Goal: Transaction & Acquisition: Obtain resource

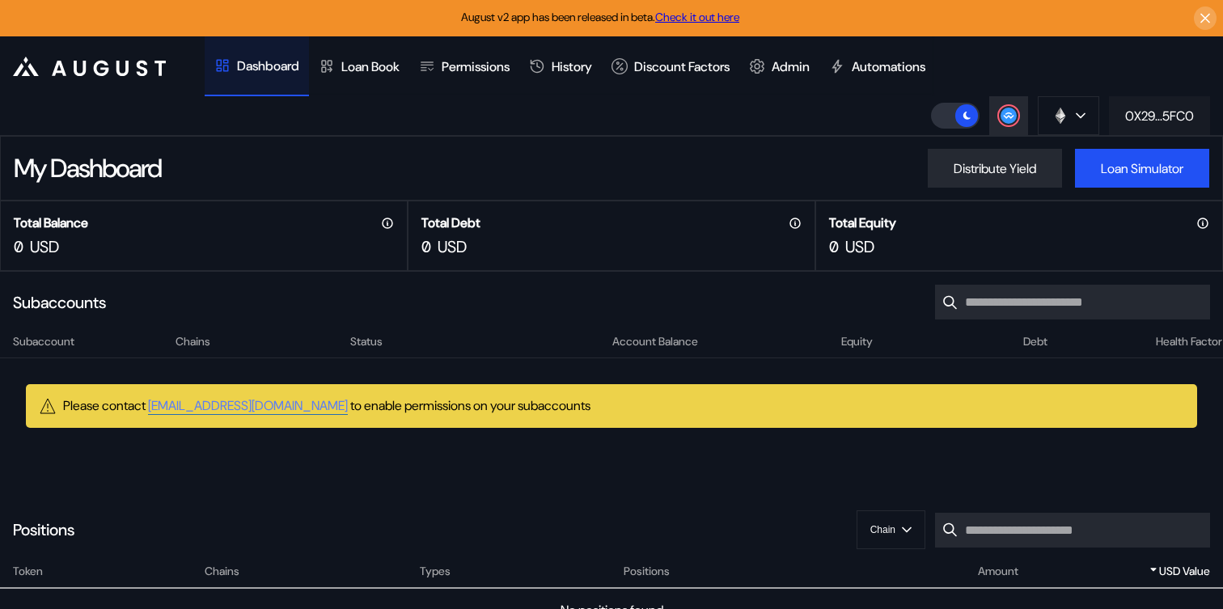
click at [1144, 108] on div "0X29...5FC0" at bounding box center [1159, 116] width 69 height 17
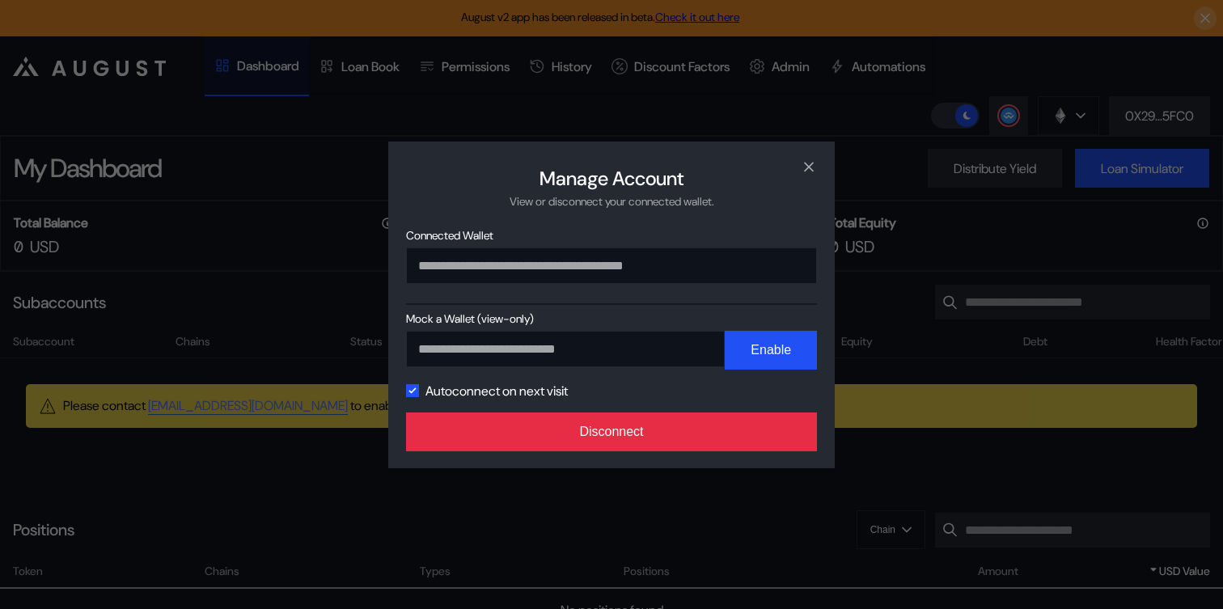
click at [669, 425] on button "Disconnect" at bounding box center [611, 431] width 411 height 39
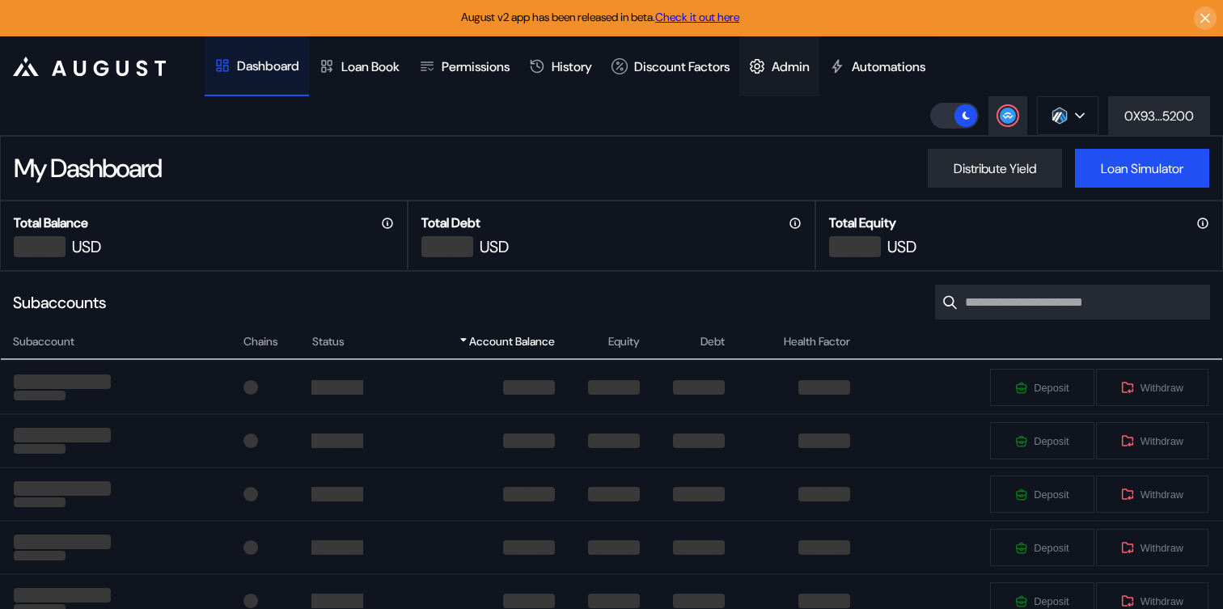
click at [810, 69] on div "Admin" at bounding box center [791, 66] width 38 height 17
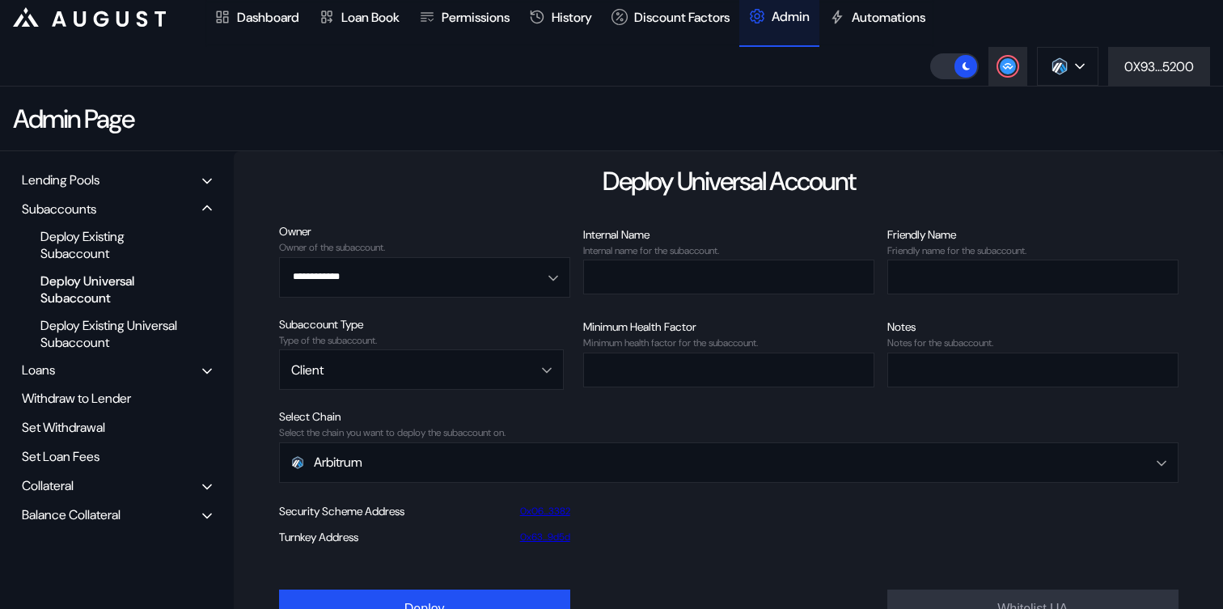
scroll to position [50, 0]
click at [99, 243] on div "Deploy Existing Subaccount" at bounding box center [111, 244] width 158 height 39
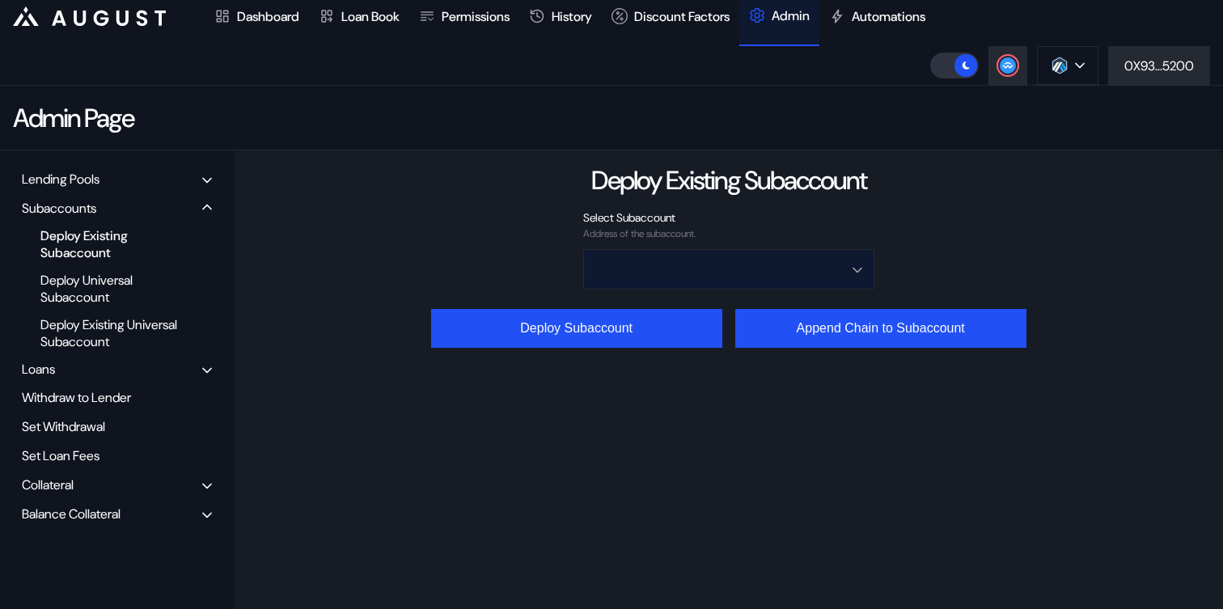
click at [721, 267] on input "Open menu" at bounding box center [719, 269] width 249 height 39
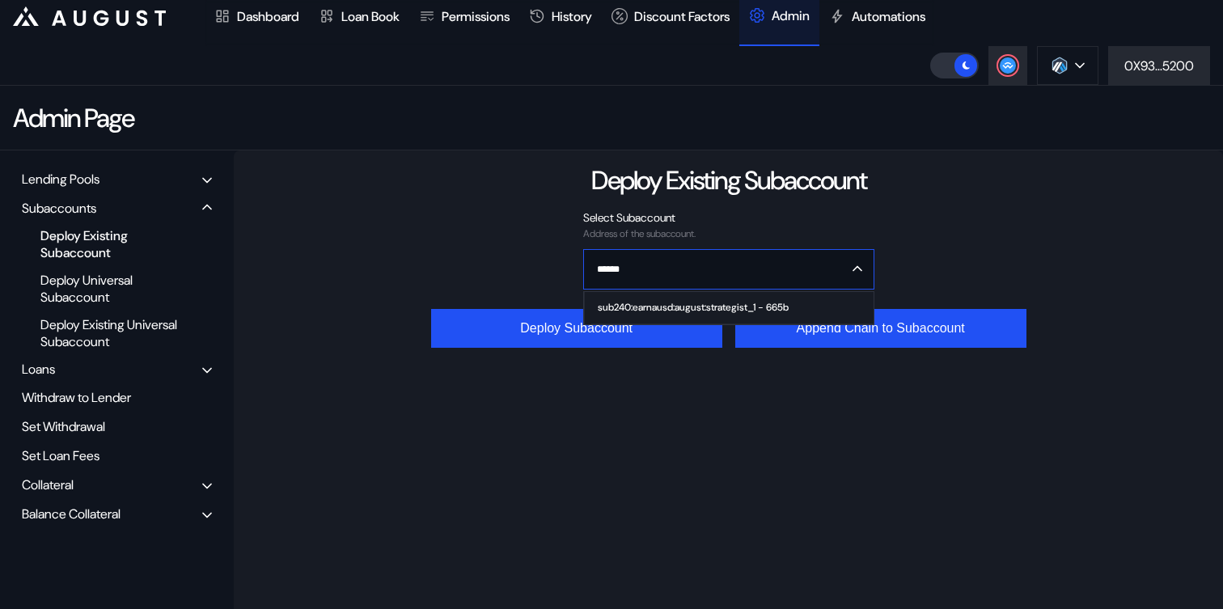
click at [700, 304] on div "sub240:earnausd:august:strategist_1 - 665b" at bounding box center [693, 307] width 191 height 11
type input "**********"
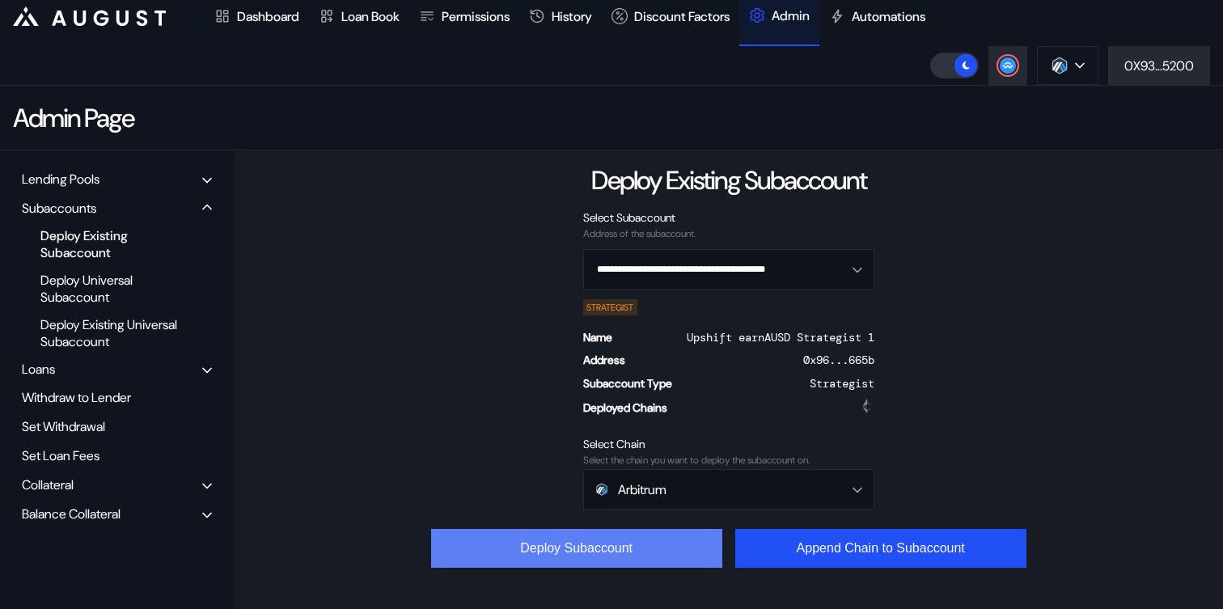
click at [595, 552] on button "Deploy Subaccount" at bounding box center [576, 548] width 291 height 39
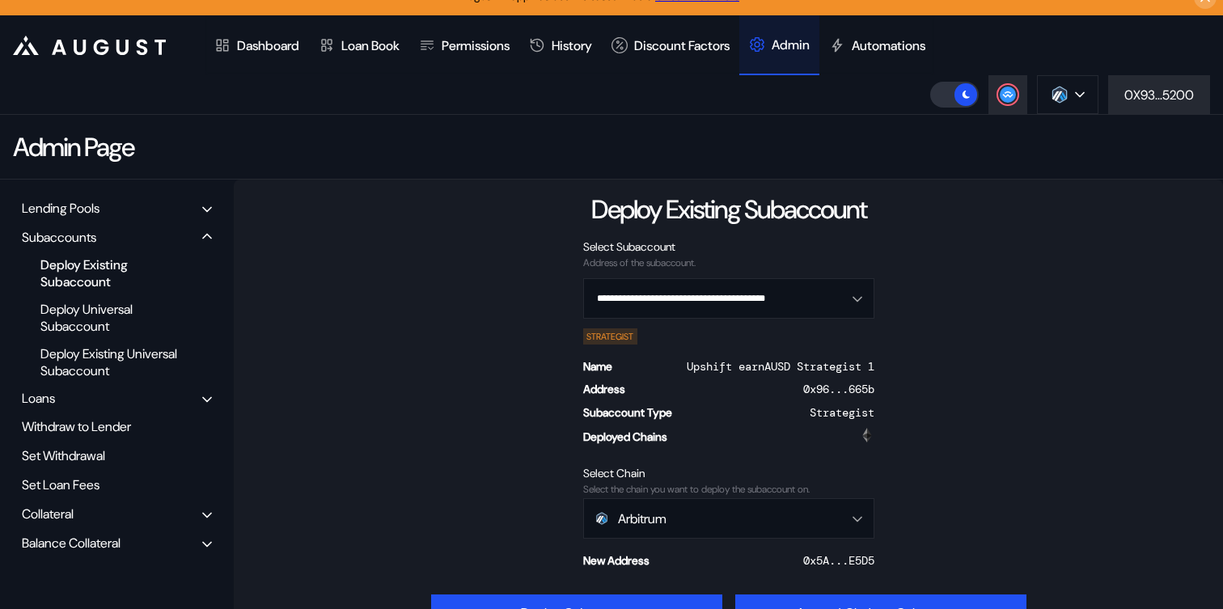
scroll to position [0, 0]
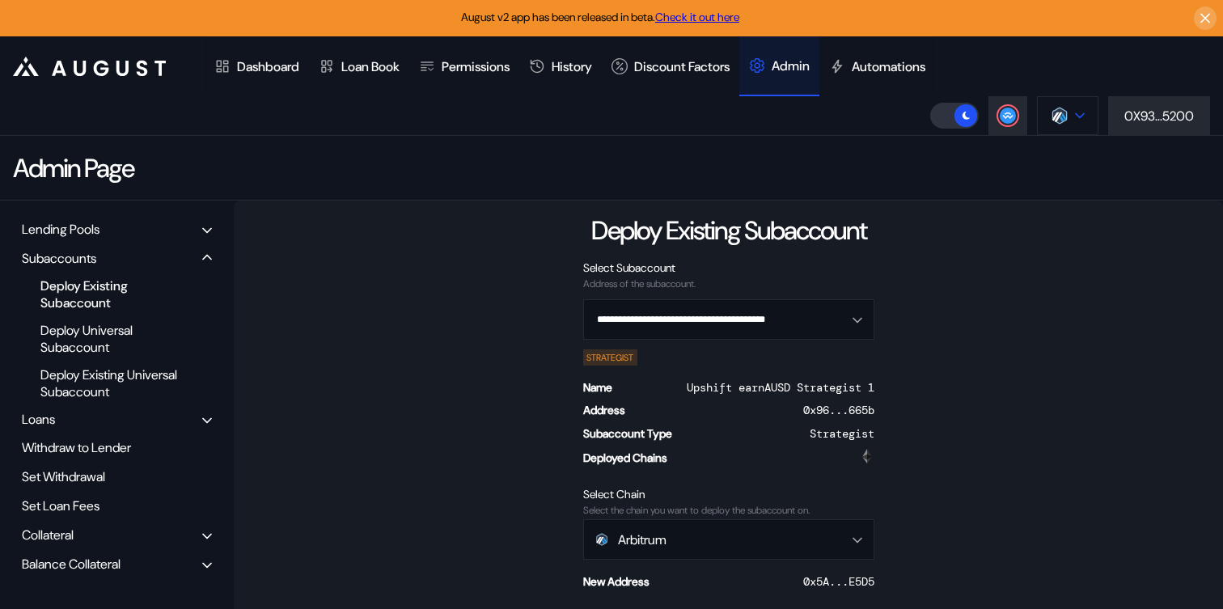
click at [1069, 120] on button at bounding box center [1067, 115] width 61 height 39
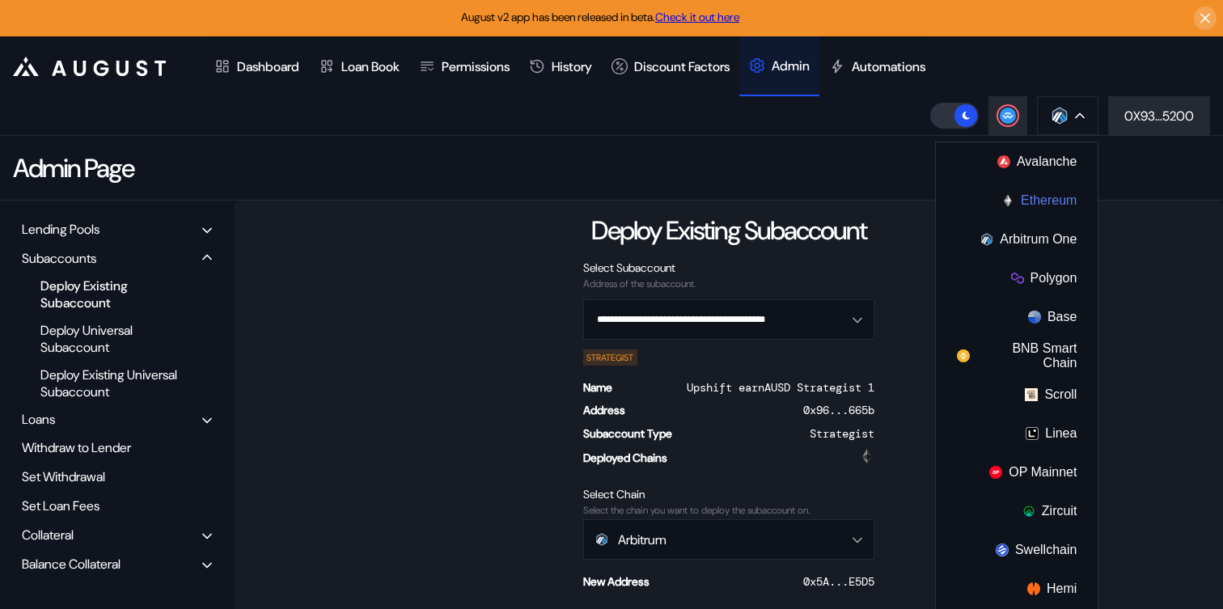
click at [1026, 209] on button "Ethereum" at bounding box center [1017, 200] width 162 height 39
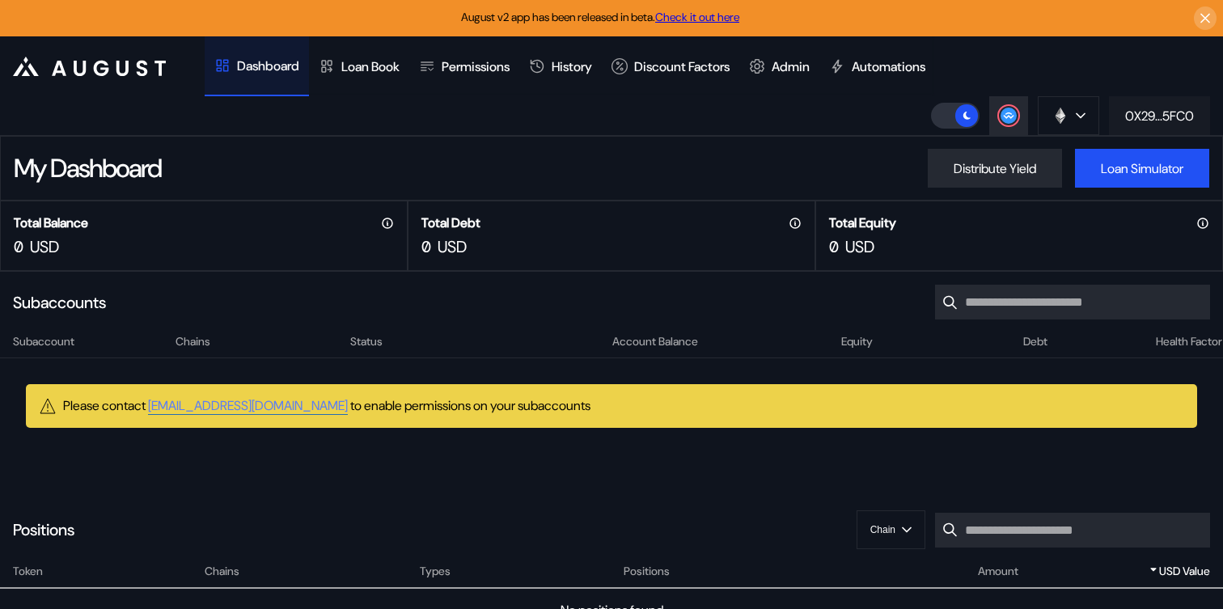
click at [1160, 118] on div "0X29...5FC0" at bounding box center [1159, 116] width 69 height 17
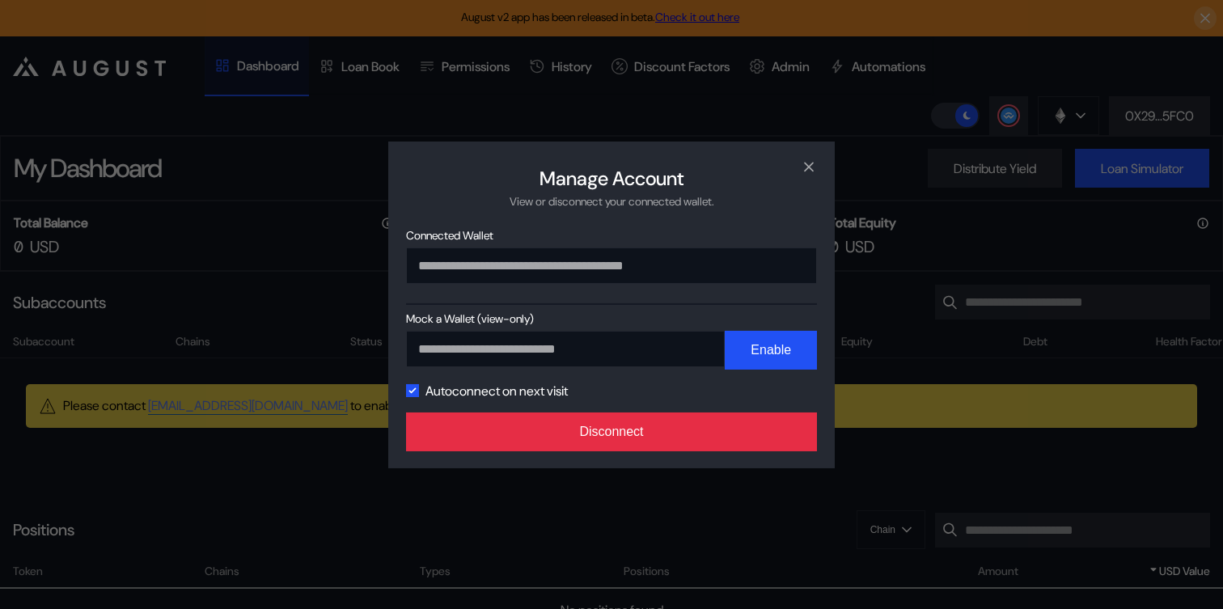
click at [694, 443] on button "Disconnect" at bounding box center [611, 431] width 411 height 39
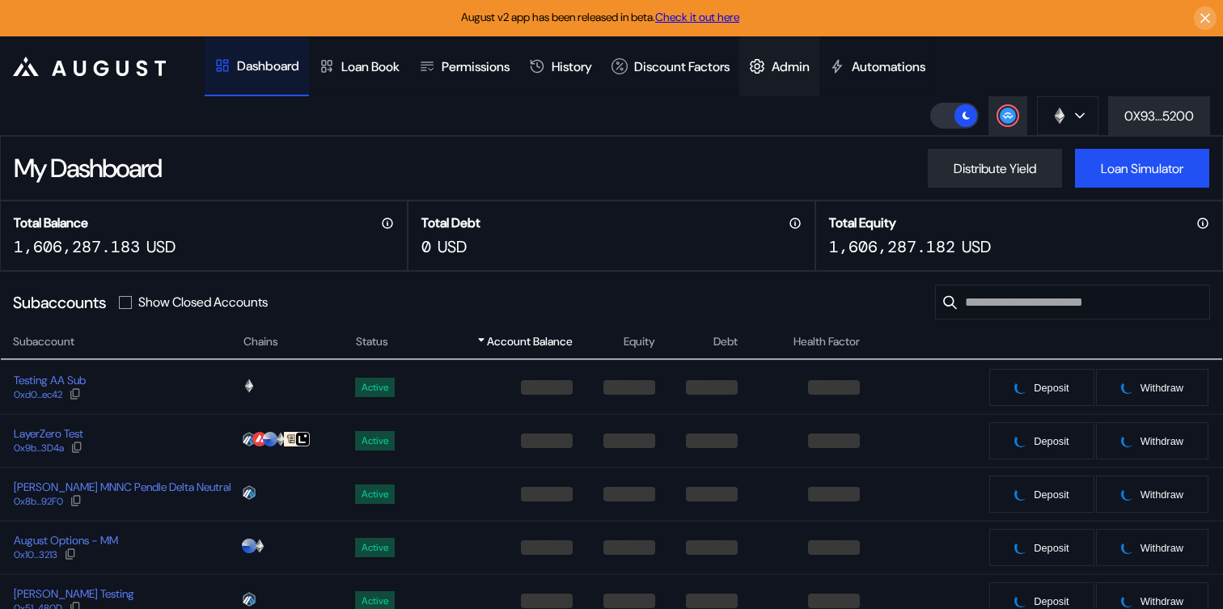
click at [801, 61] on div "Admin" at bounding box center [791, 66] width 38 height 17
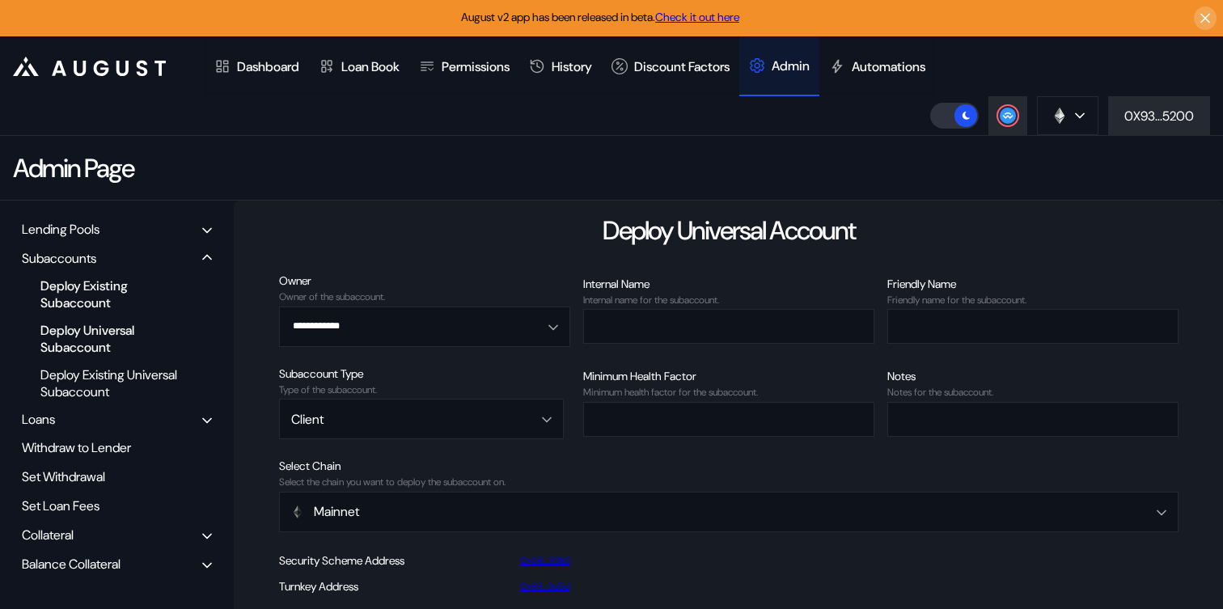
click at [107, 296] on div "Deploy Existing Subaccount" at bounding box center [111, 294] width 158 height 39
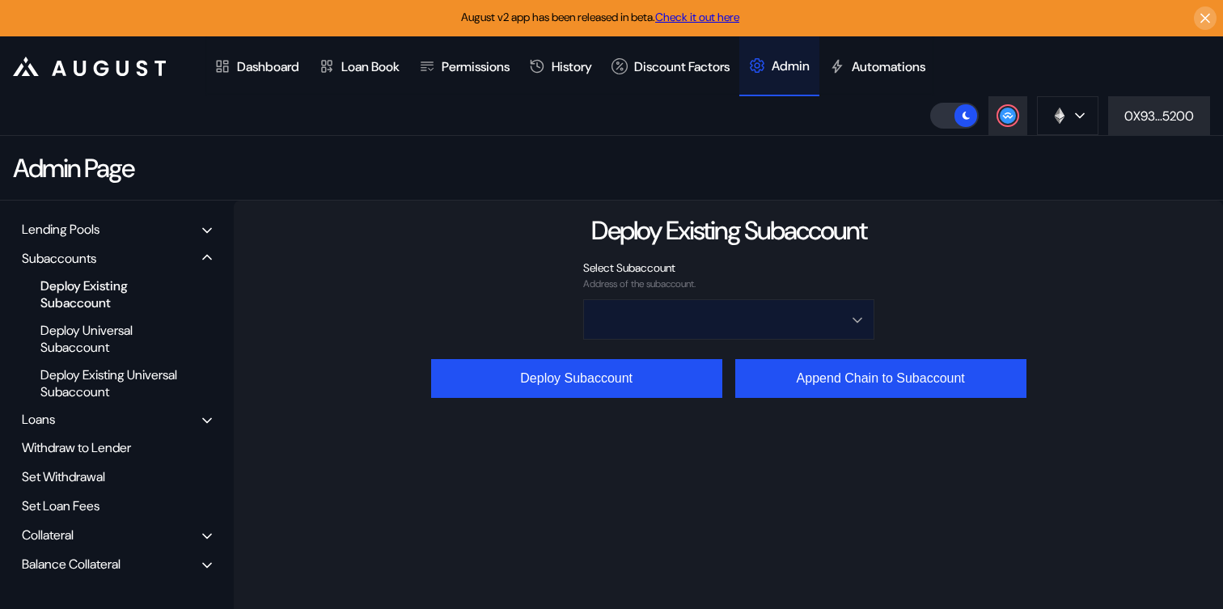
click at [727, 324] on input "Open menu" at bounding box center [719, 319] width 249 height 39
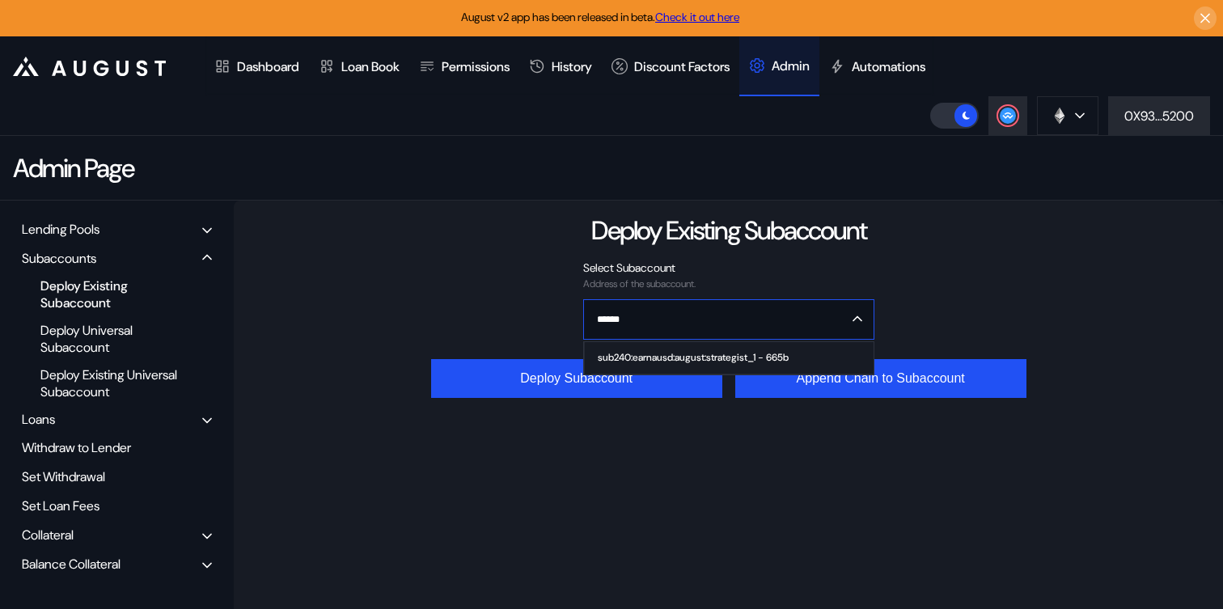
click at [714, 358] on div "sub240:earnausd:august:strategist_1 - 665b" at bounding box center [693, 357] width 191 height 11
type input "**********"
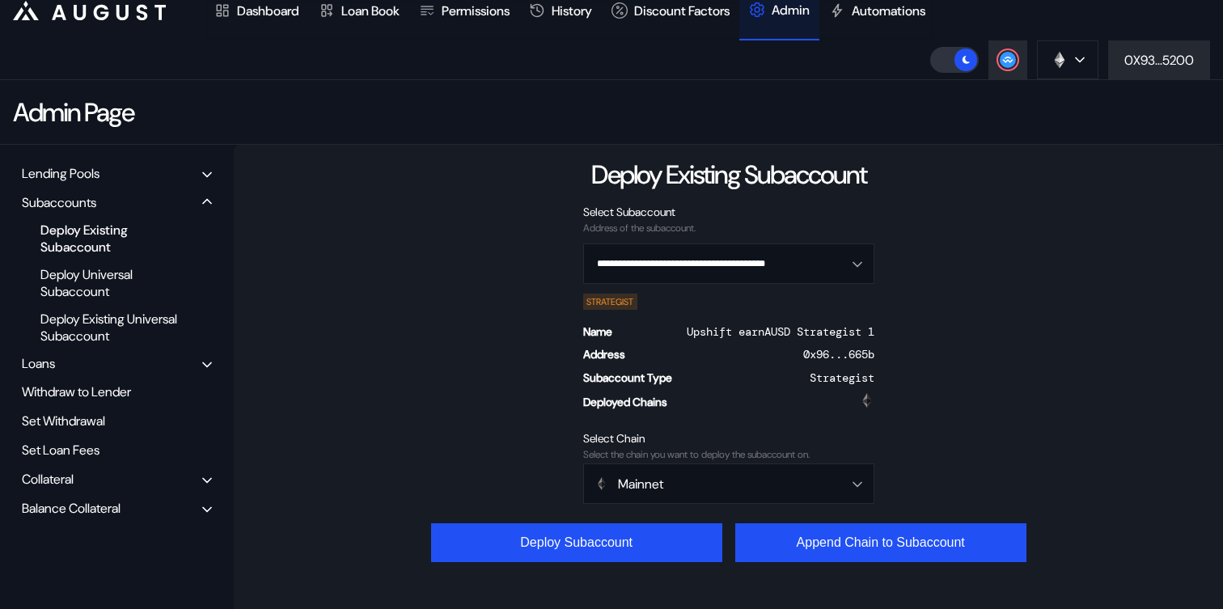
scroll to position [103, 0]
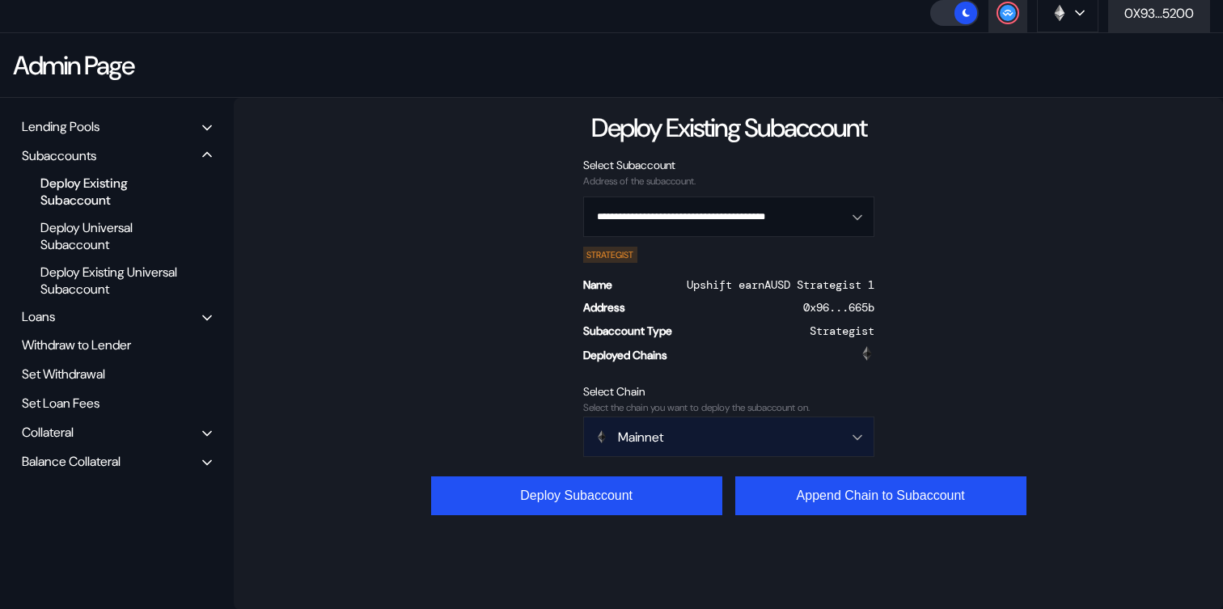
click at [676, 443] on div "Mainnet" at bounding box center [714, 437] width 238 height 17
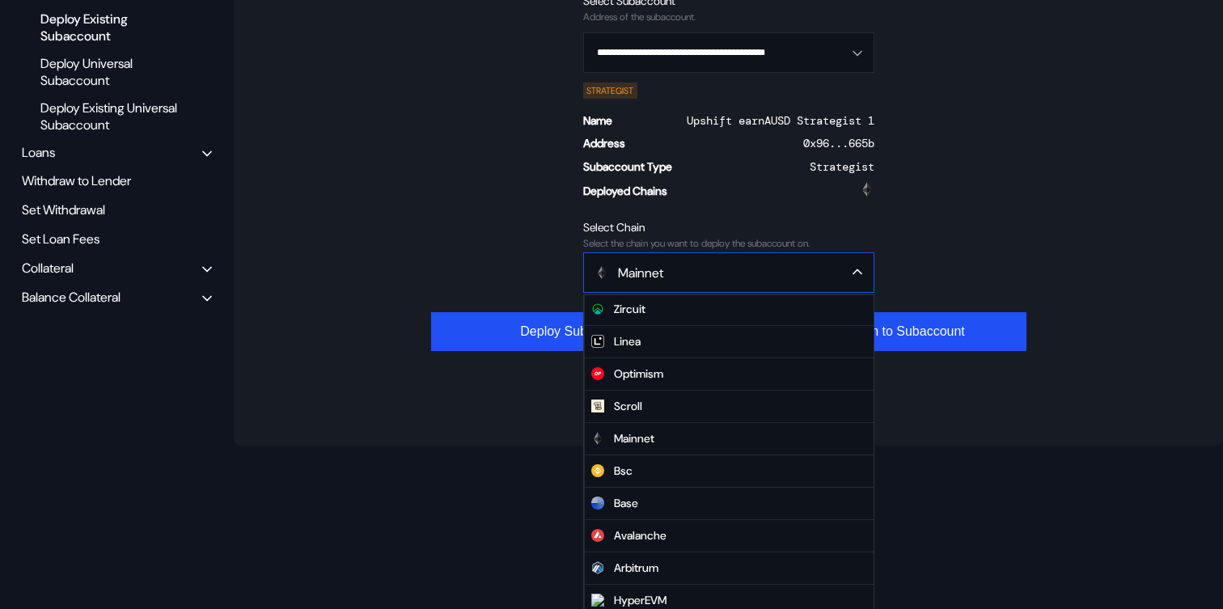
scroll to position [277, 0]
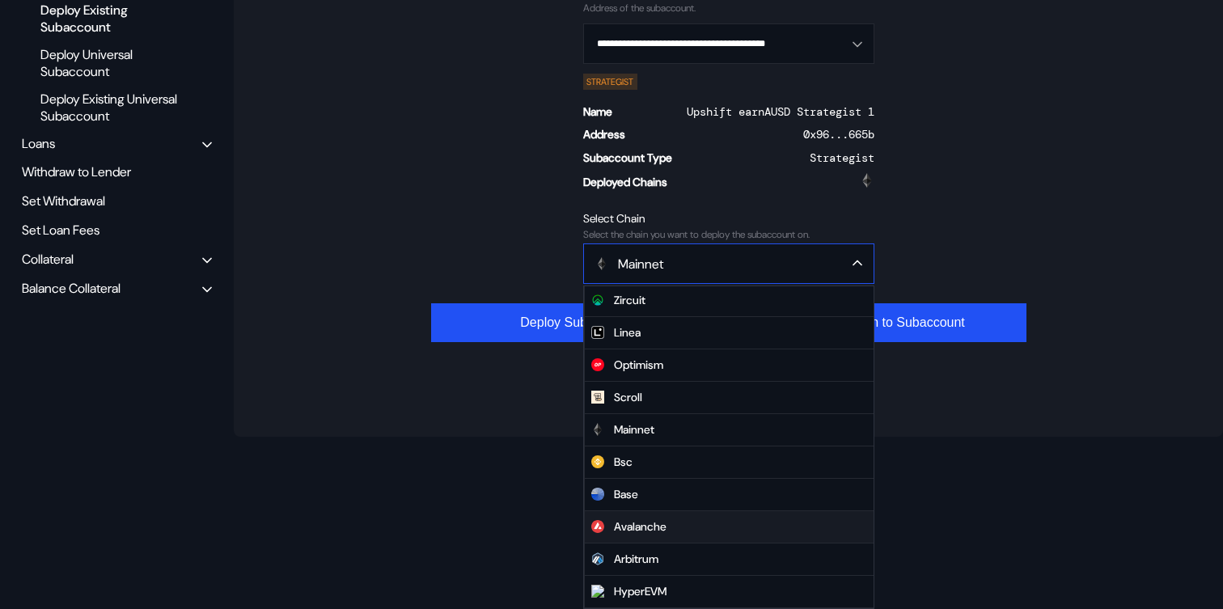
click at [663, 528] on span "Avalanche" at bounding box center [729, 527] width 289 height 32
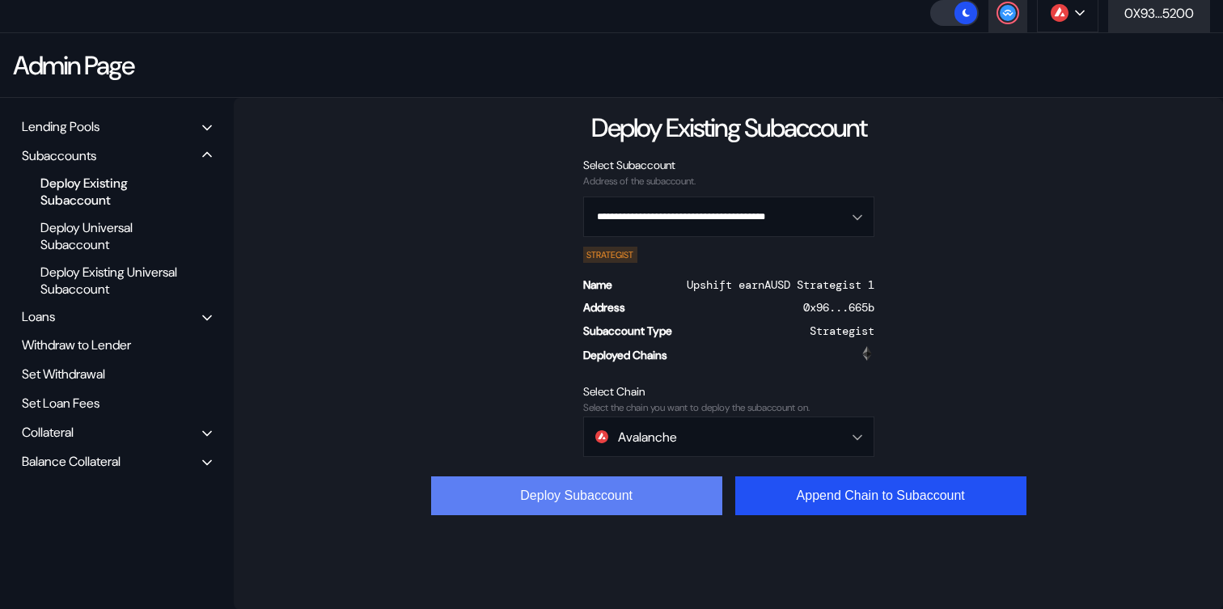
click at [619, 493] on button "Deploy Subaccount" at bounding box center [576, 495] width 291 height 39
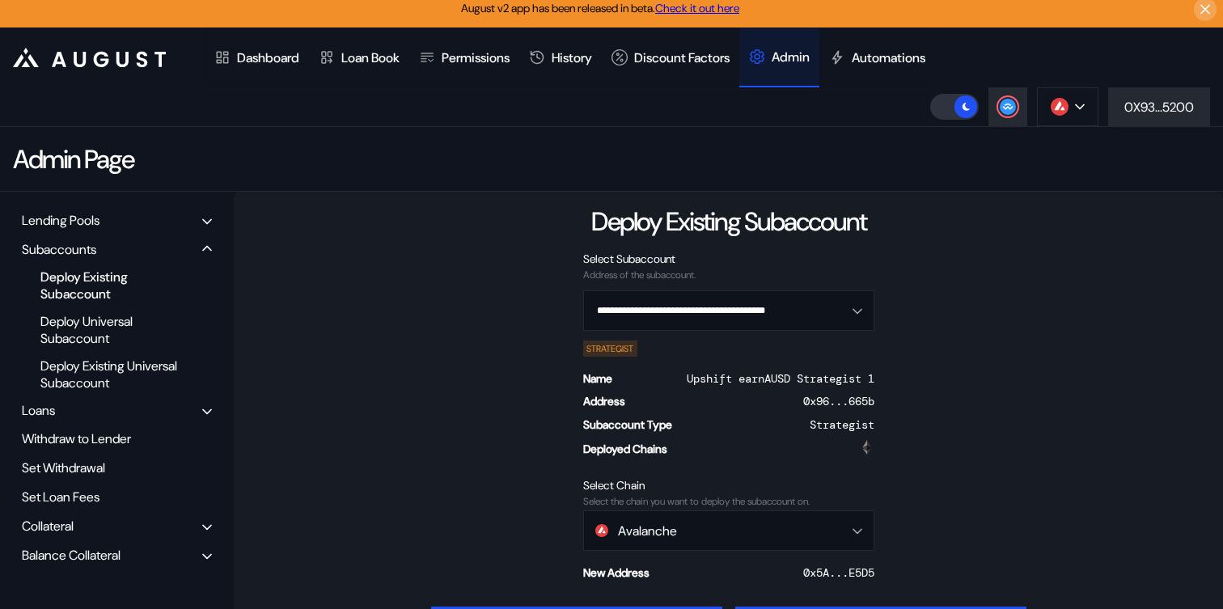
scroll to position [0, 0]
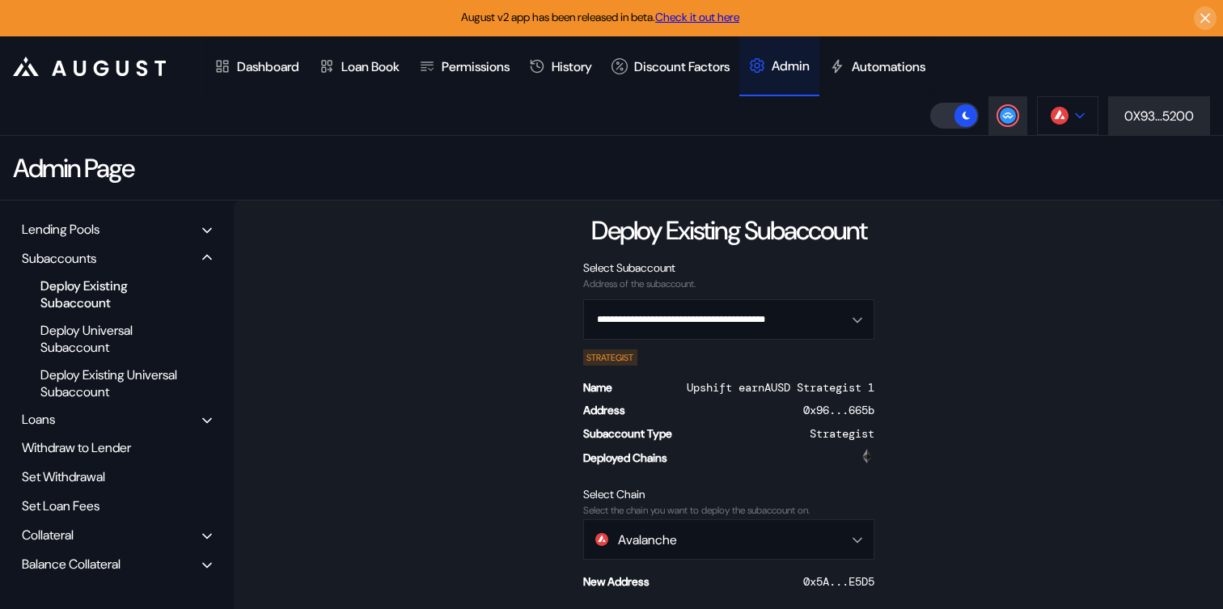
click at [1059, 112] on img at bounding box center [1060, 116] width 18 height 18
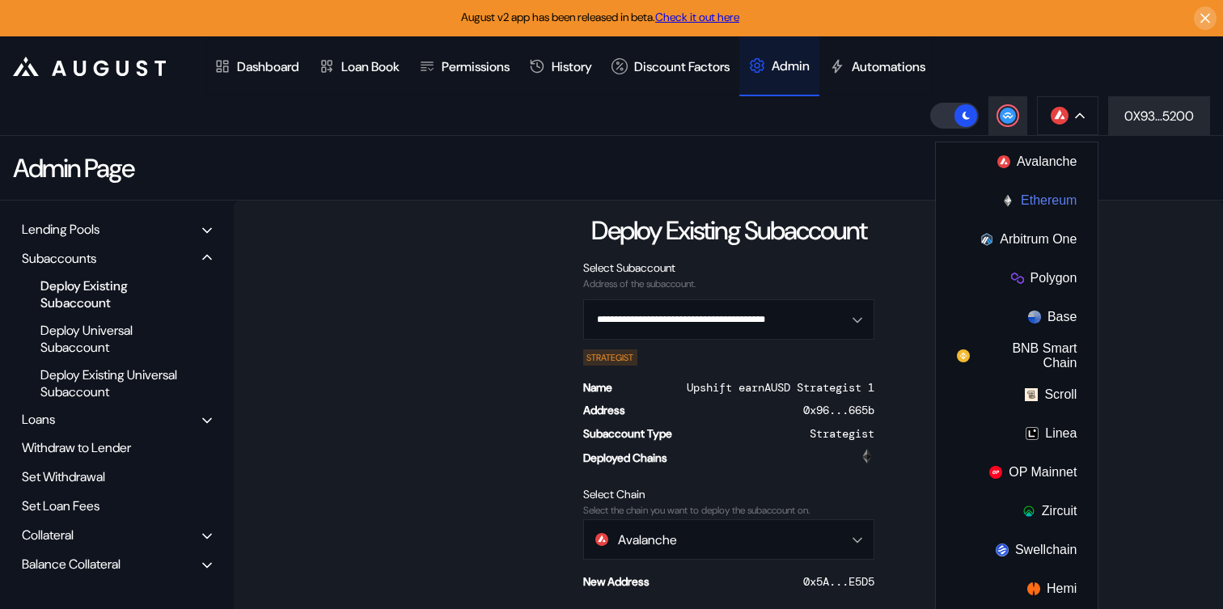
click at [1031, 196] on button "Ethereum" at bounding box center [1017, 200] width 162 height 39
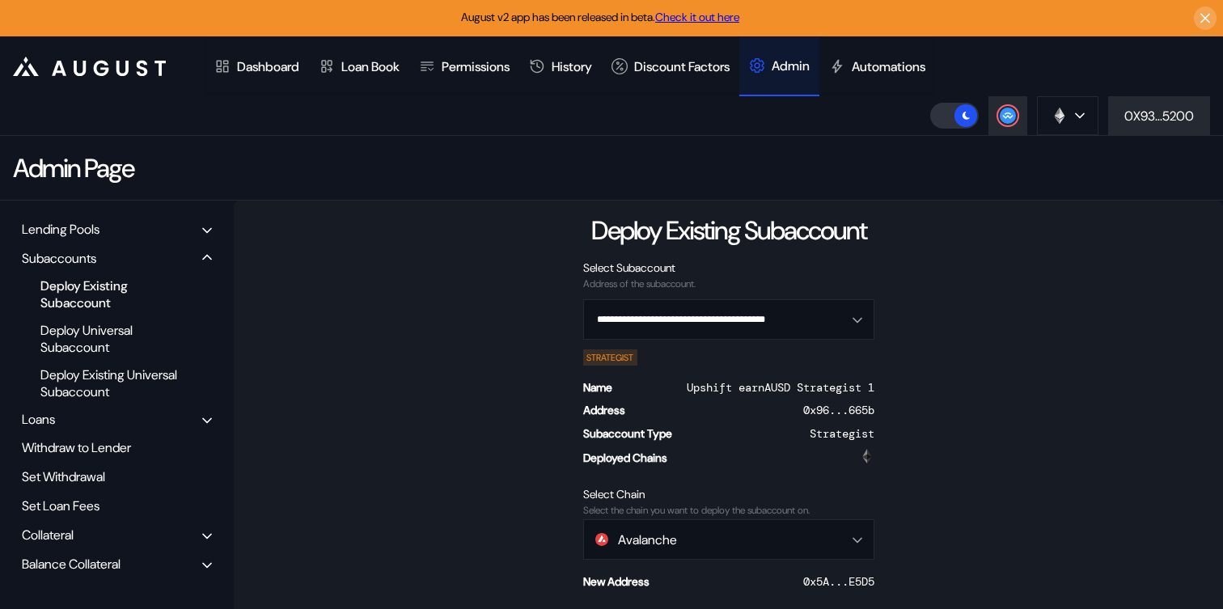
scroll to position [103, 0]
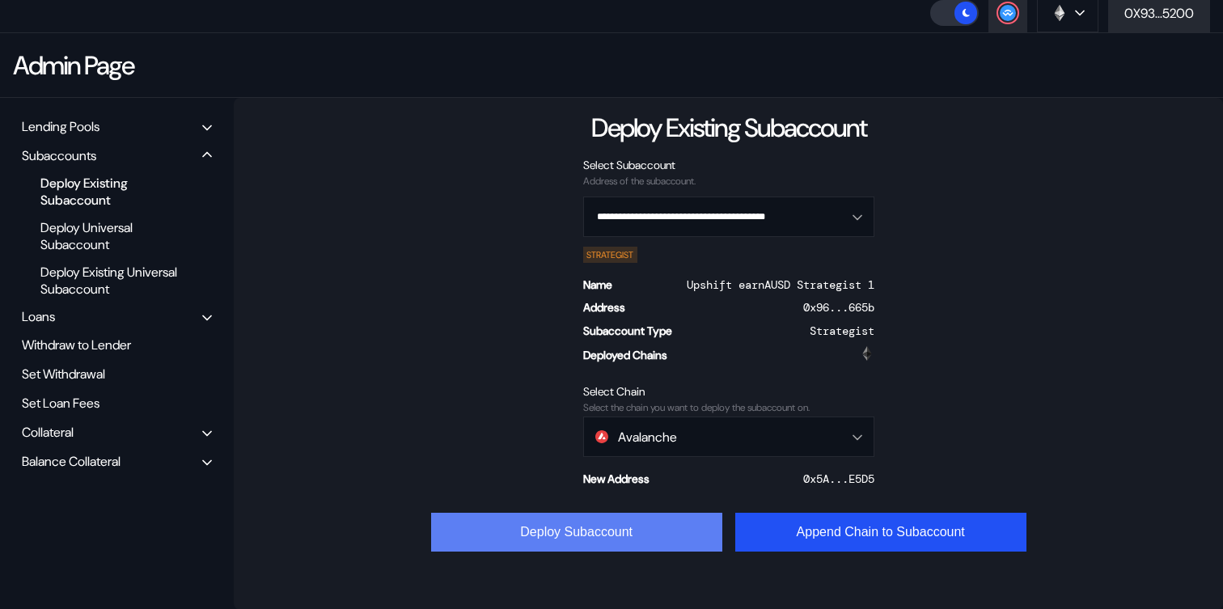
click at [616, 528] on button "Deploy Subaccount" at bounding box center [576, 532] width 291 height 39
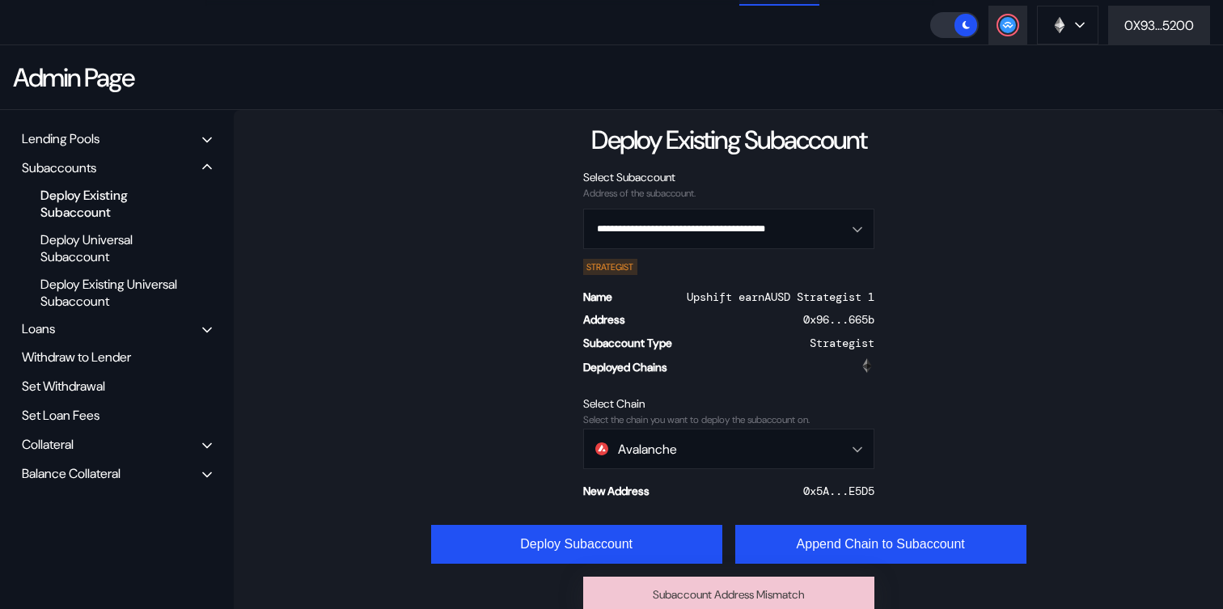
scroll to position [108, 0]
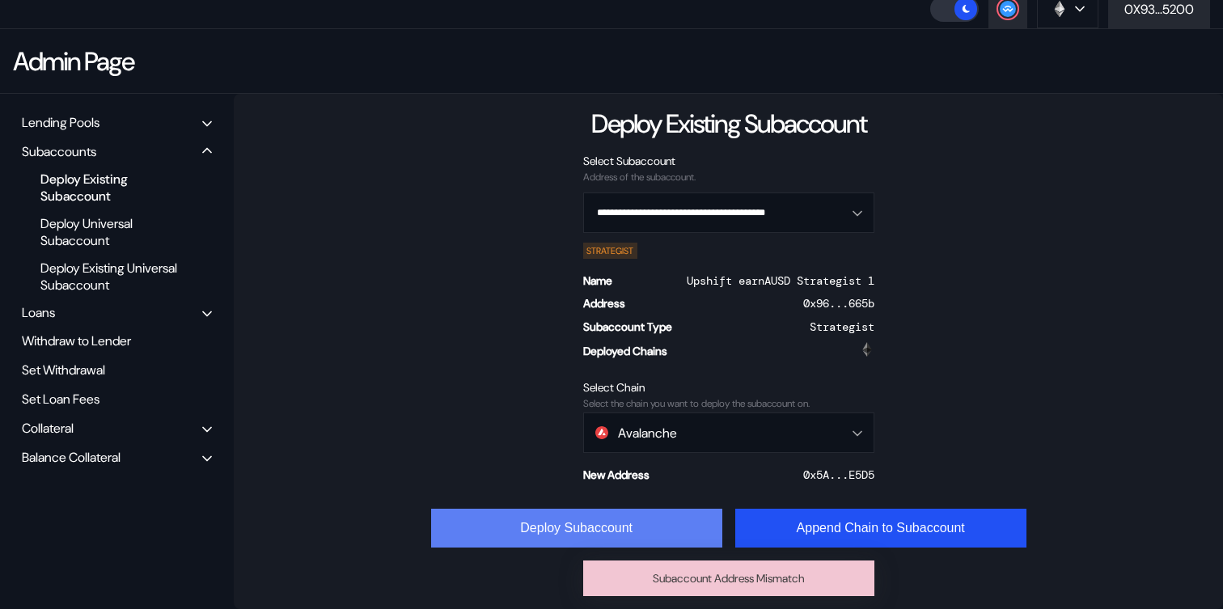
click at [507, 534] on button "Deploy Subaccount" at bounding box center [576, 528] width 291 height 39
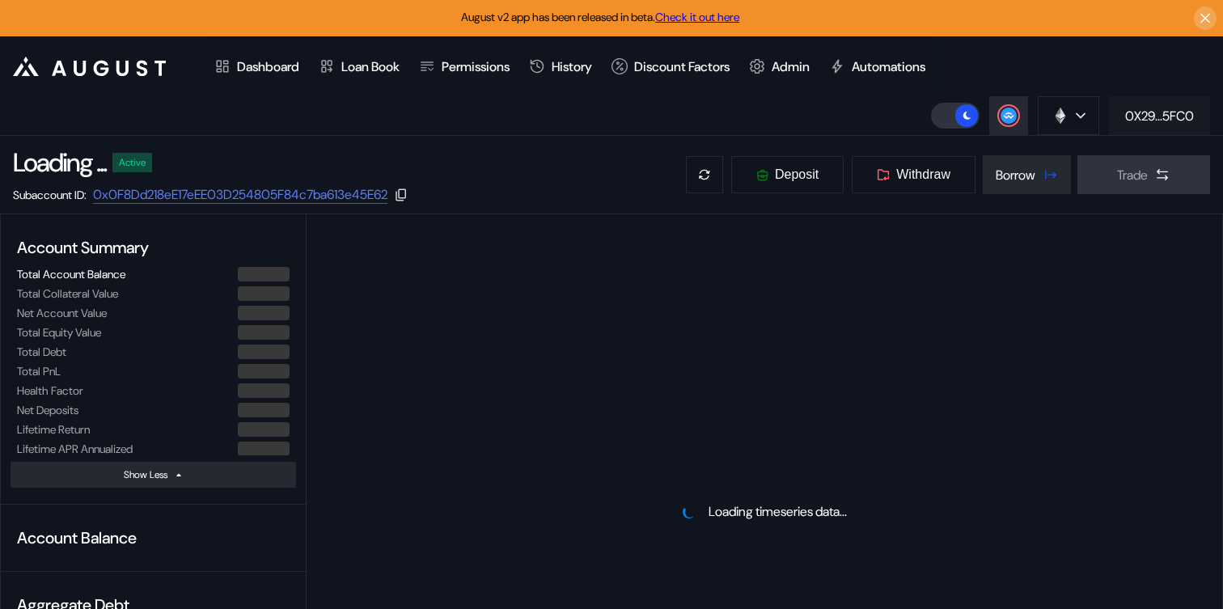
click at [1178, 119] on div "0X29...5FC0" at bounding box center [1159, 116] width 69 height 17
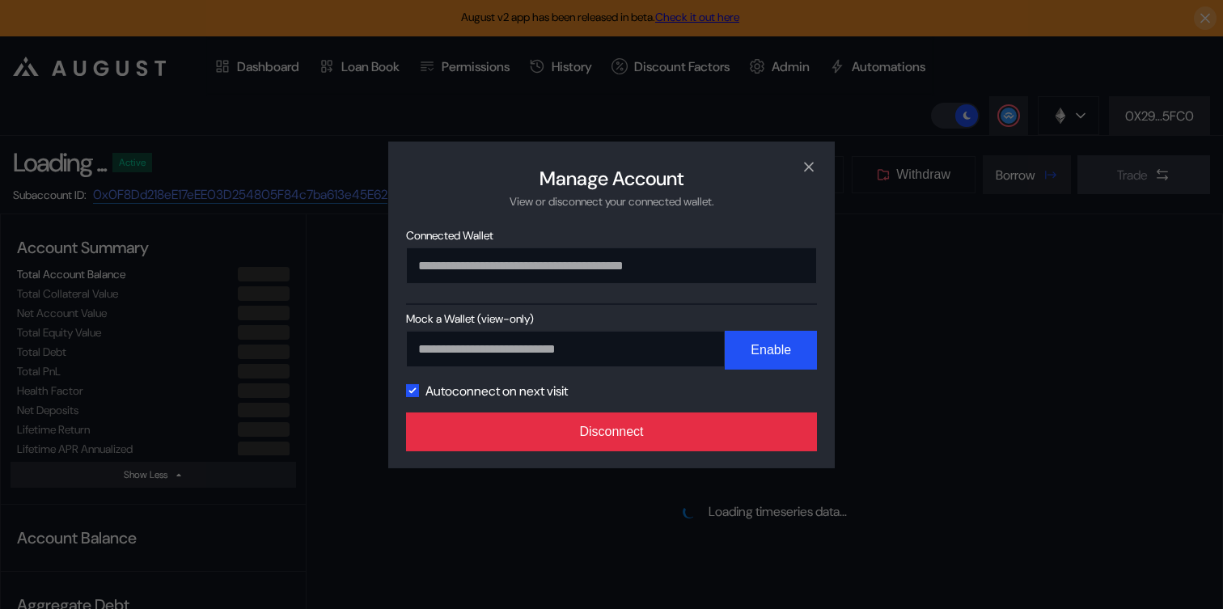
click at [648, 444] on button "Disconnect" at bounding box center [611, 431] width 411 height 39
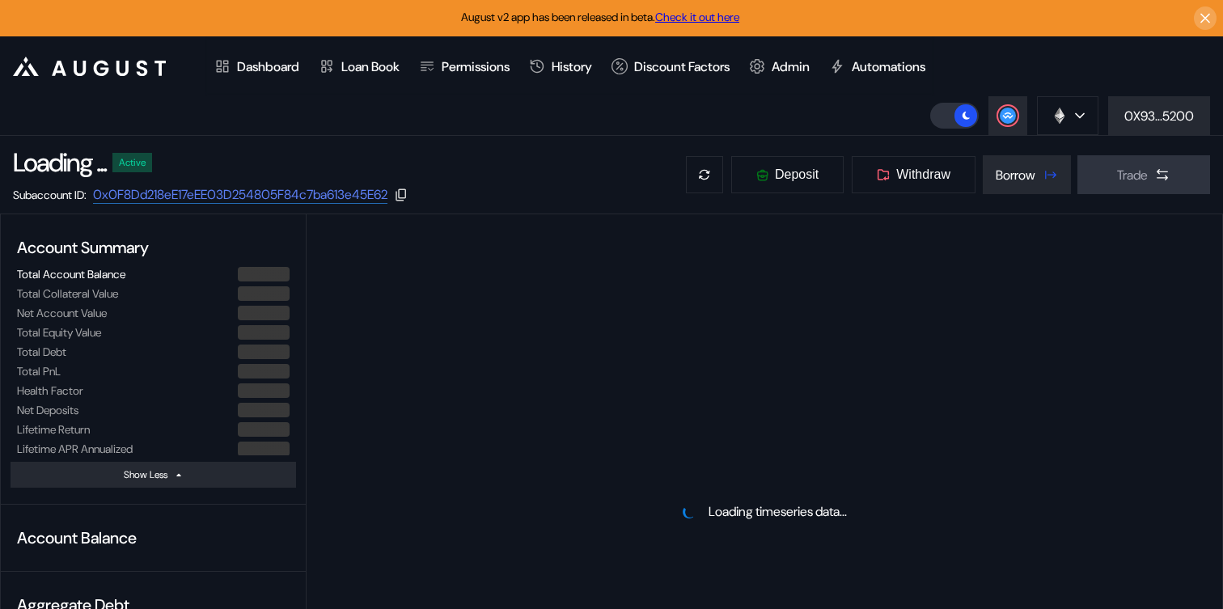
select select "*"
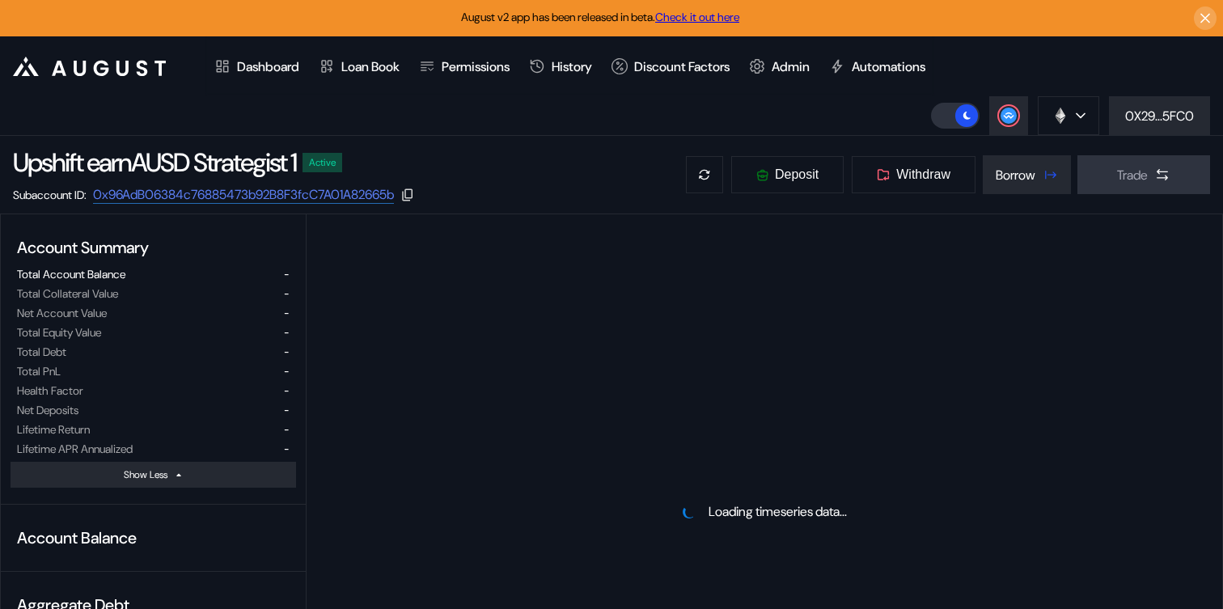
select select "*"
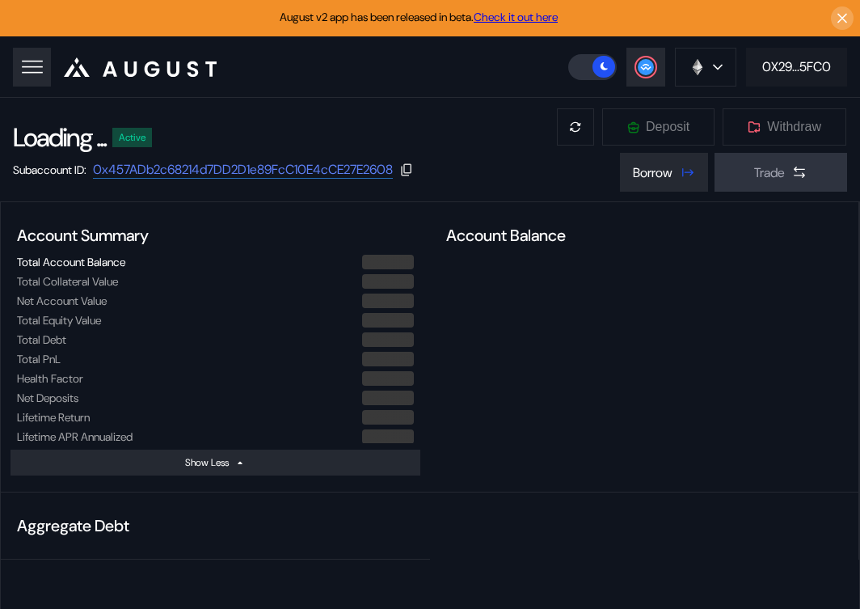
click at [826, 79] on button "0X29...5FC0" at bounding box center [796, 67] width 101 height 39
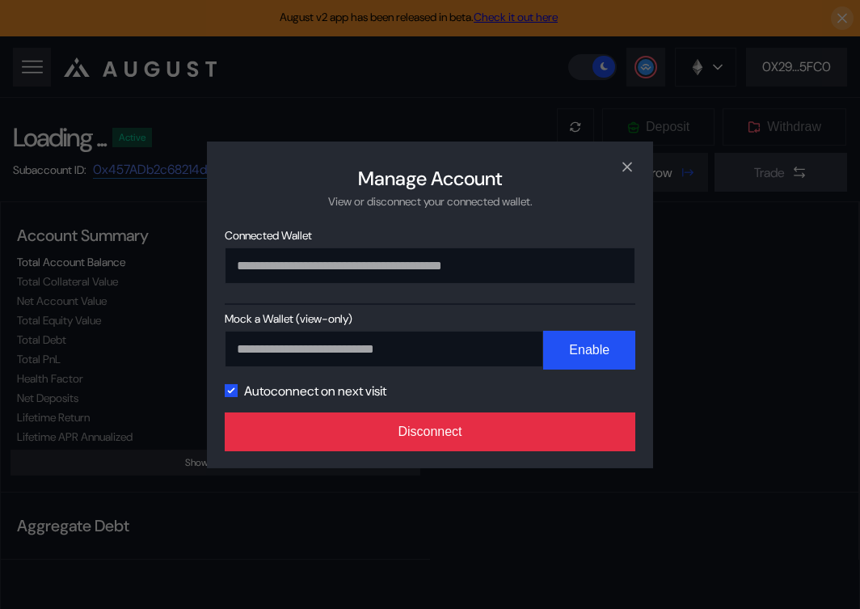
click at [478, 442] on button "Disconnect" at bounding box center [430, 431] width 411 height 39
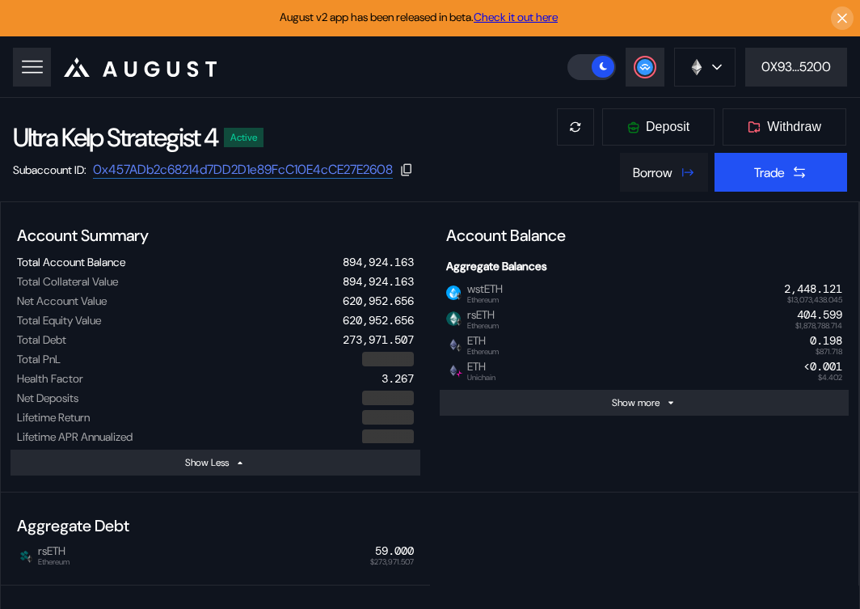
click at [672, 184] on button "Borrow" at bounding box center [664, 172] width 88 height 39
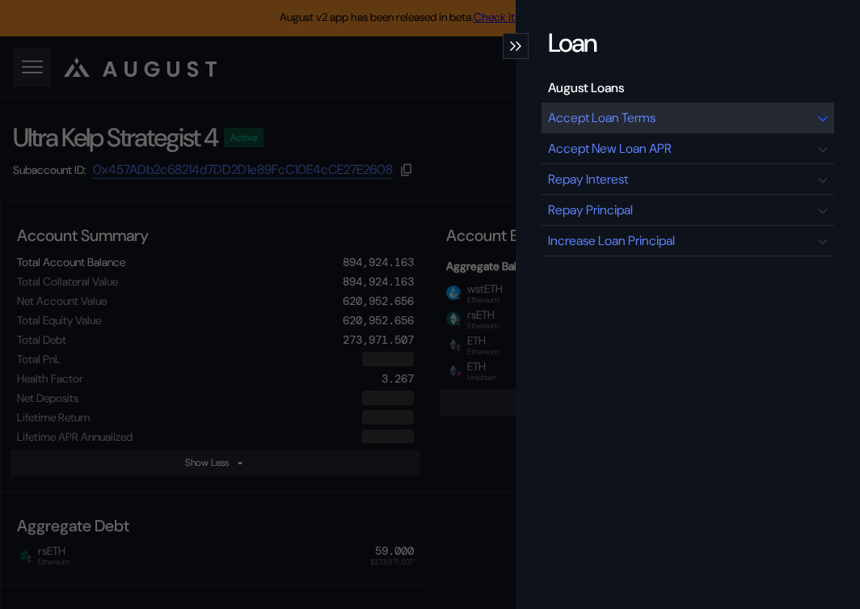
click at [637, 121] on div "Accept Loan Terms" at bounding box center [602, 117] width 108 height 17
select select "*"
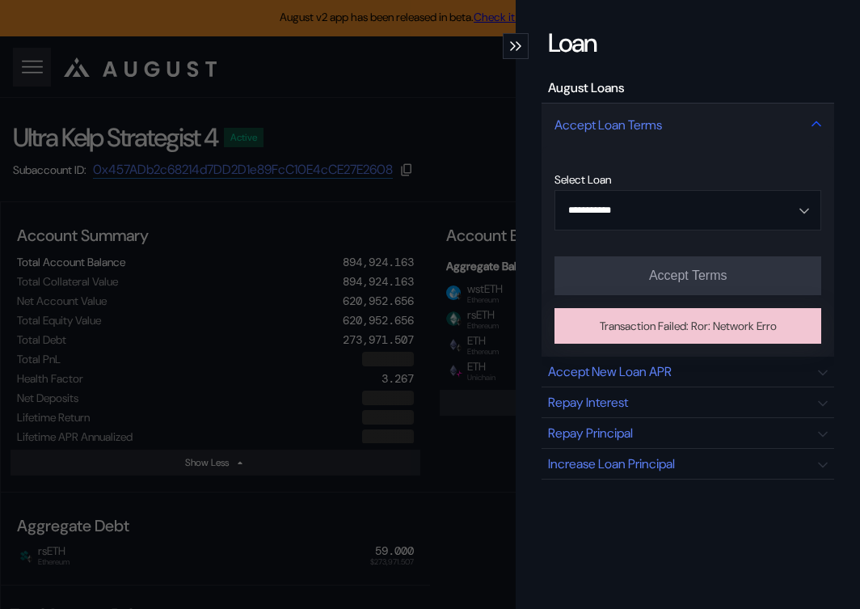
click at [695, 106] on div "Accept Loan Terms" at bounding box center [688, 125] width 293 height 44
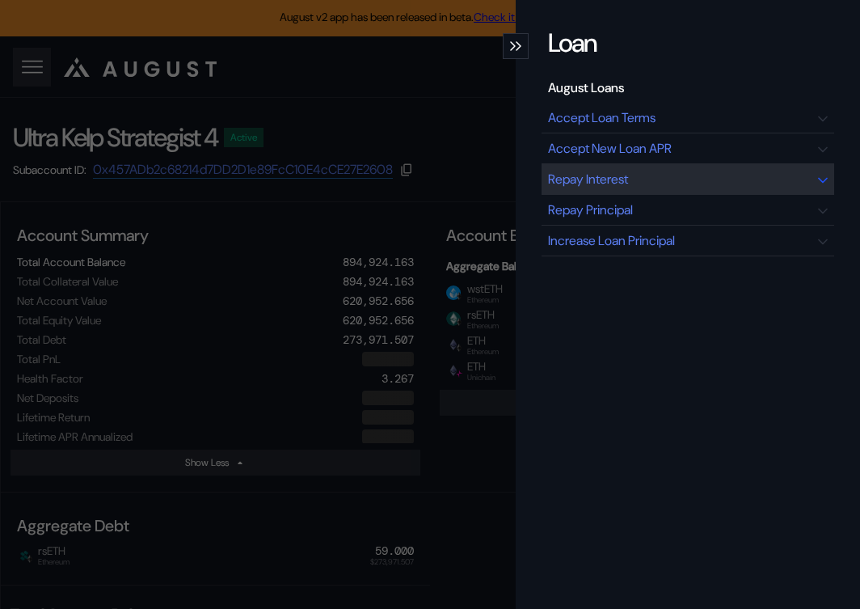
click at [685, 179] on div "Repay Interest" at bounding box center [688, 179] width 293 height 31
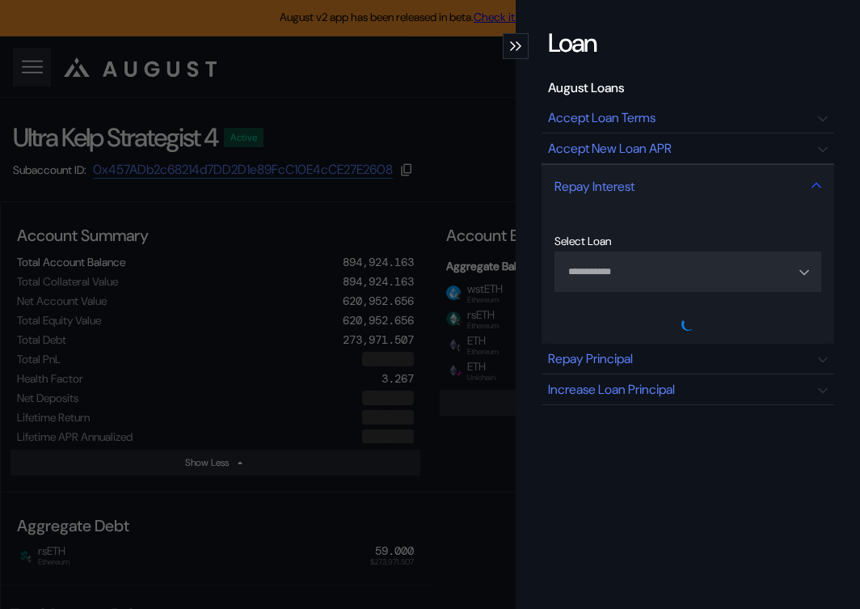
click at [685, 179] on div "Repay Interest" at bounding box center [688, 186] width 293 height 44
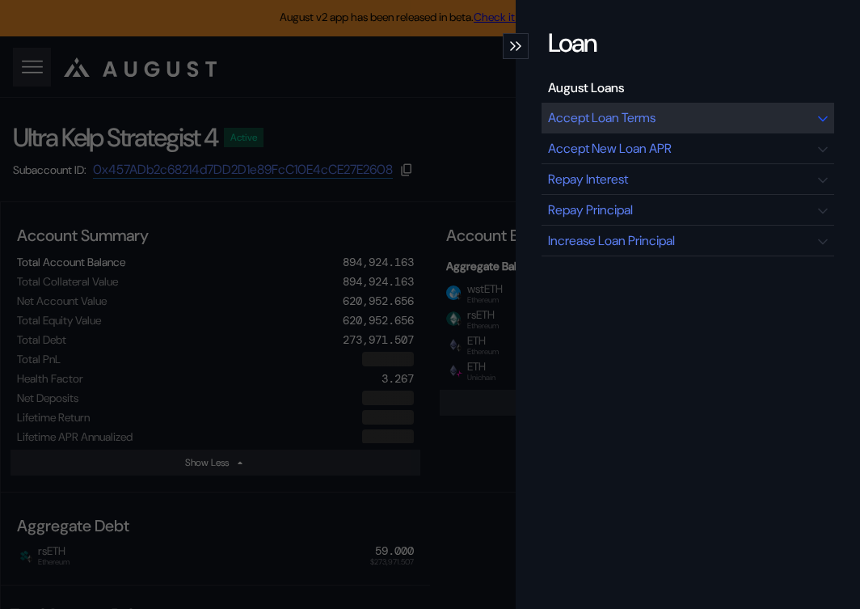
click at [691, 117] on div "Accept Loan Terms" at bounding box center [688, 118] width 293 height 31
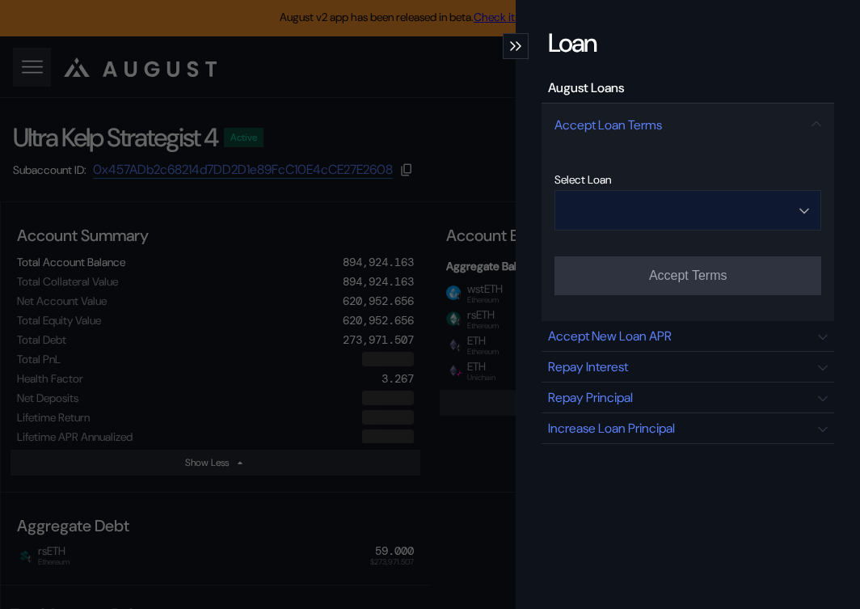
click at [680, 214] on input "Open menu" at bounding box center [679, 210] width 225 height 39
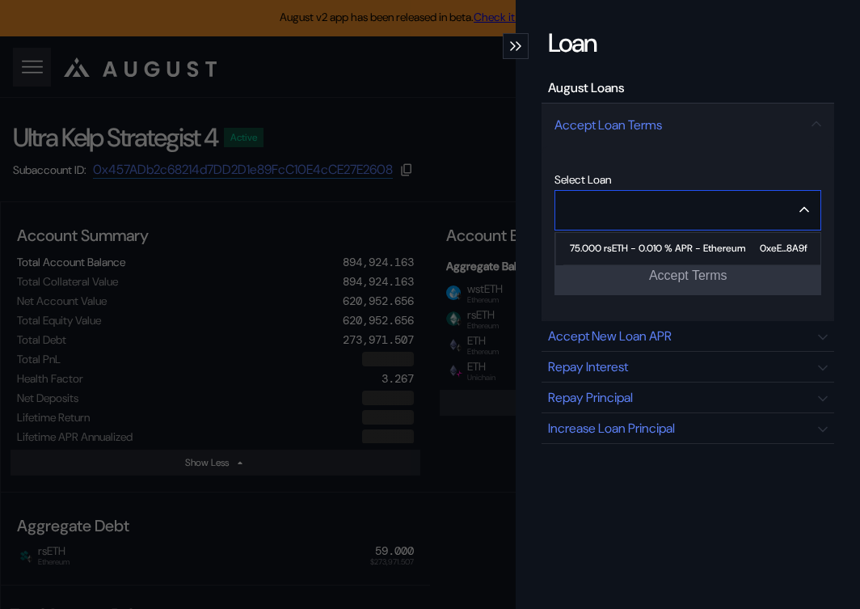
click at [680, 252] on div "75.000 rsETH - 0.010 % APR - Ethereum" at bounding box center [657, 248] width 175 height 11
type input "**********"
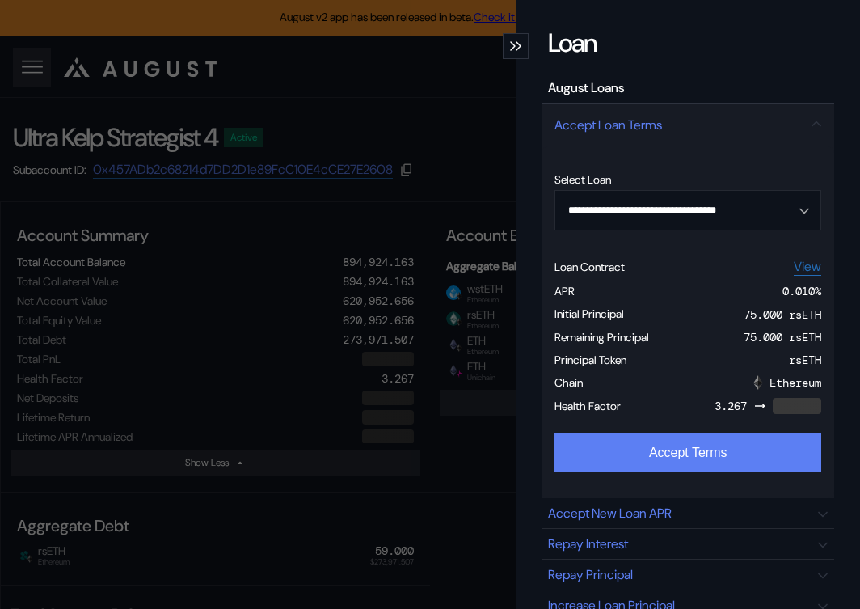
click at [662, 450] on button "Accept Terms" at bounding box center [688, 452] width 267 height 39
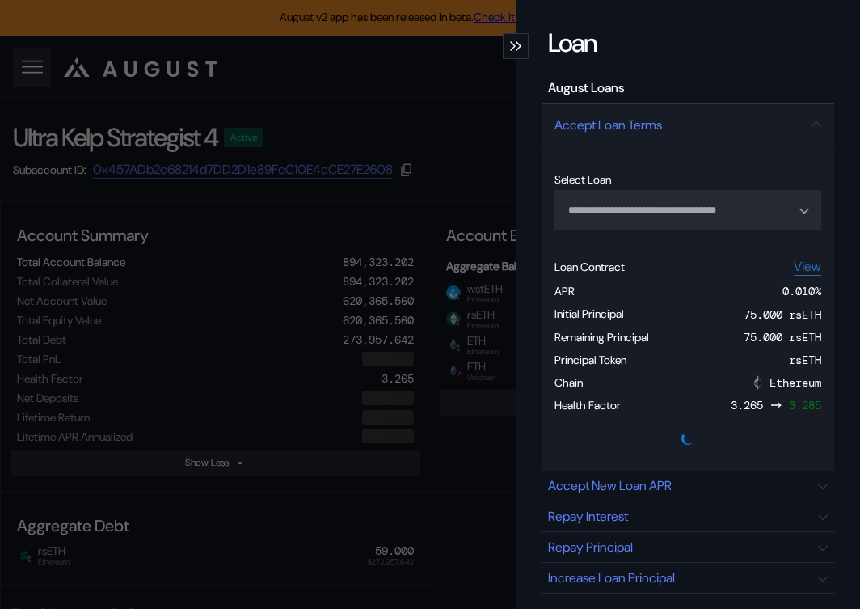
click at [526, 118] on div "**********" at bounding box center [688, 304] width 345 height 609
click at [520, 57] on div "modal" at bounding box center [516, 46] width 26 height 26
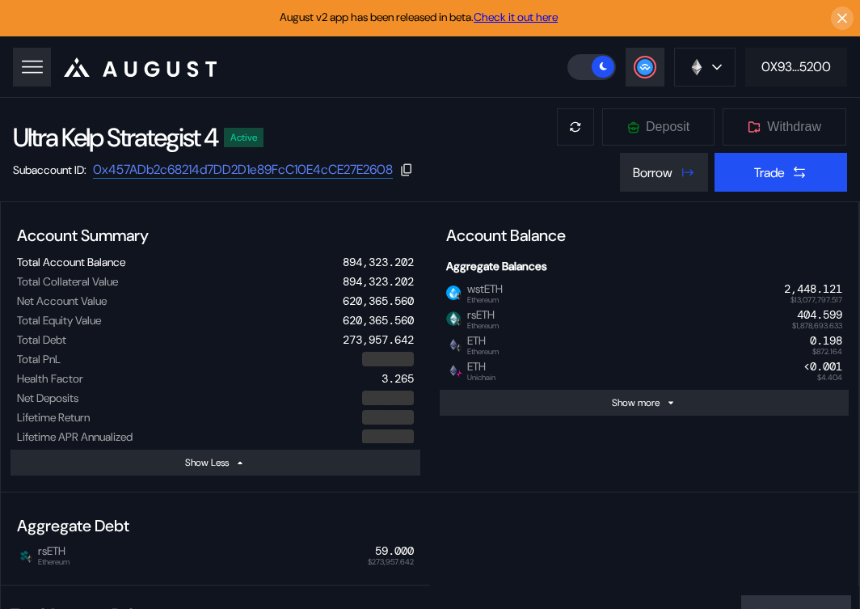
click at [810, 61] on div "0X93...5200" at bounding box center [797, 66] width 70 height 17
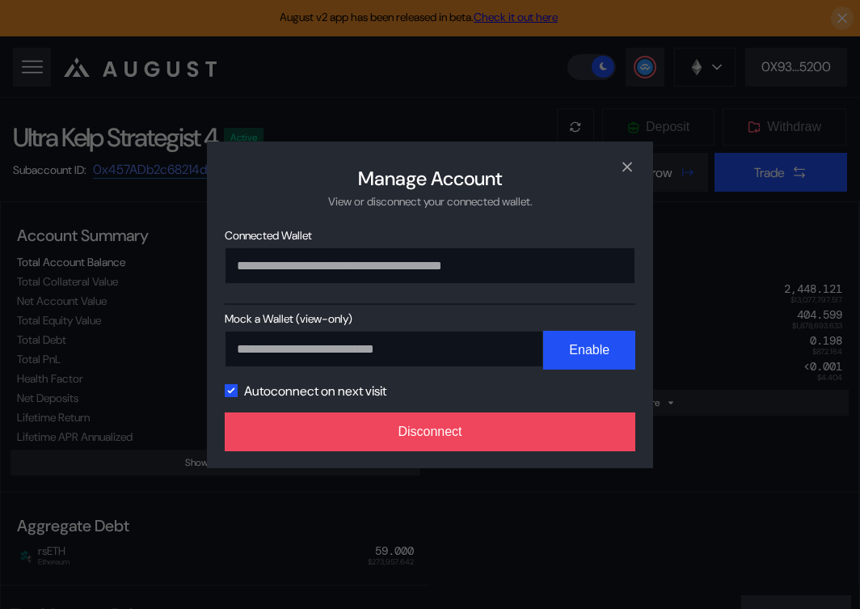
click at [496, 413] on div "**********" at bounding box center [430, 304] width 446 height 327
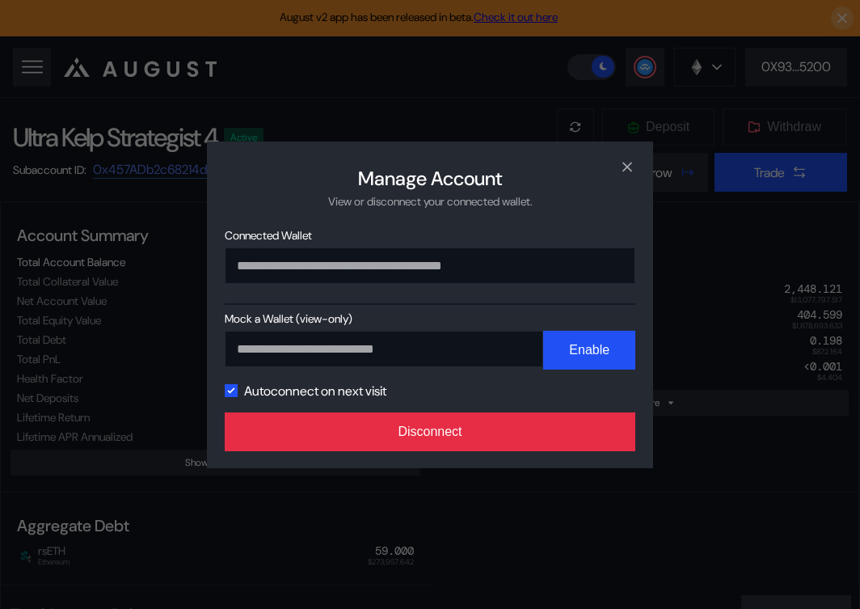
click at [496, 419] on button "Disconnect" at bounding box center [430, 431] width 411 height 39
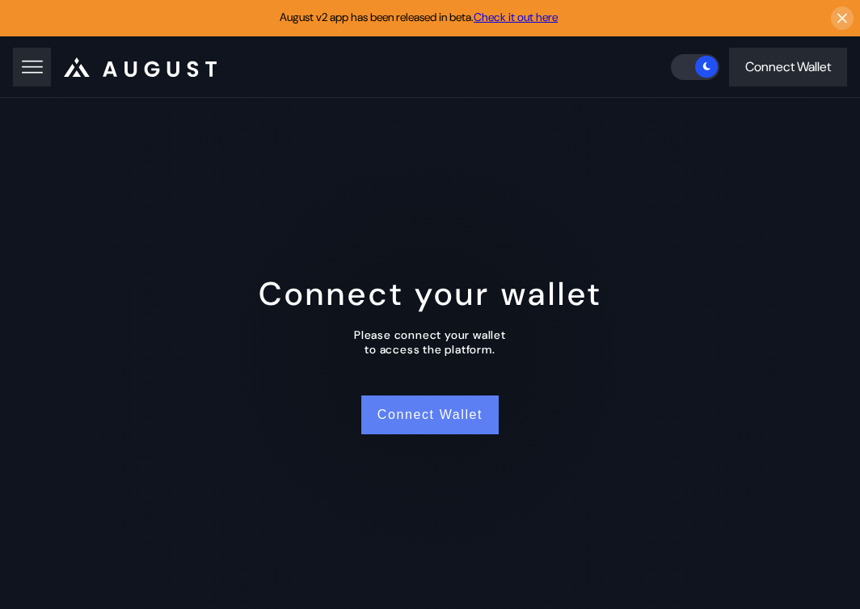
click at [419, 423] on button "Connect Wallet" at bounding box center [429, 414] width 137 height 39
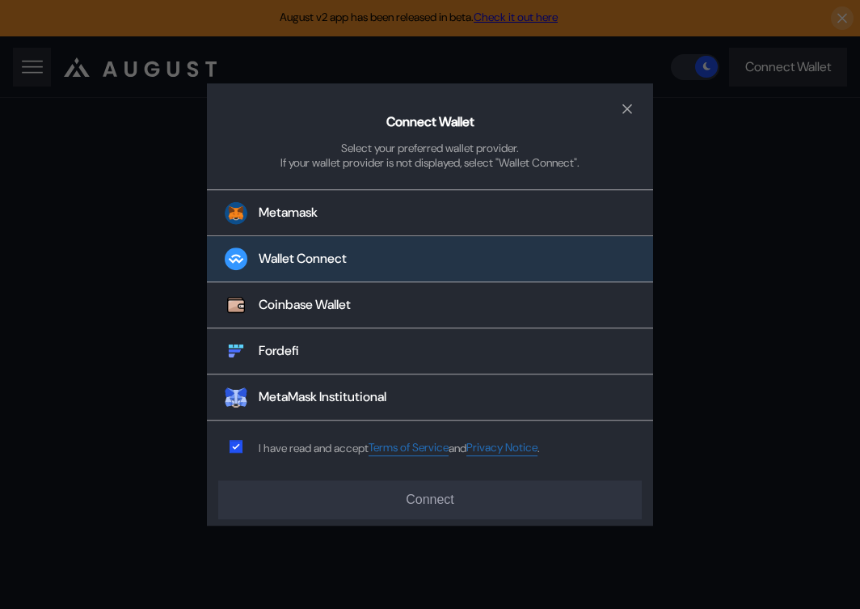
click at [335, 254] on div "Wallet Connect" at bounding box center [303, 259] width 88 height 17
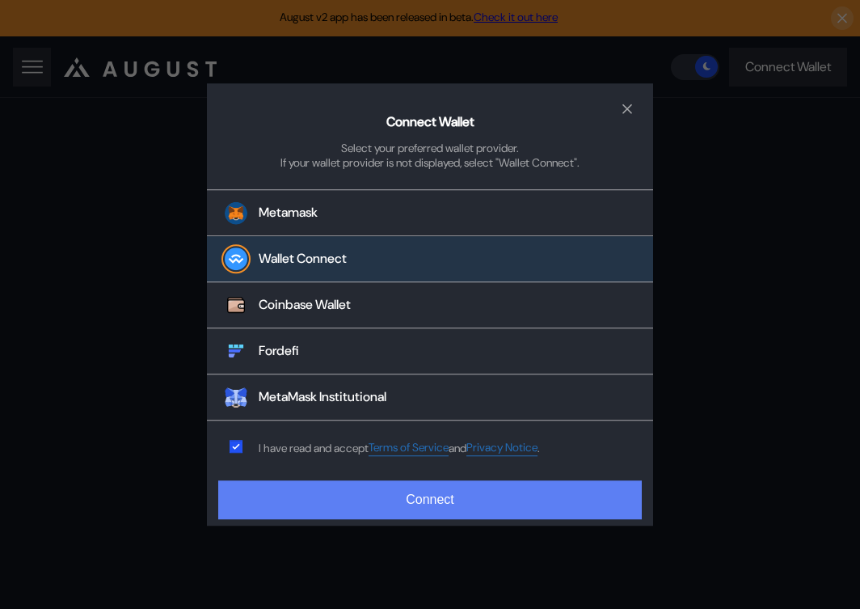
click at [346, 500] on button "Connect" at bounding box center [430, 499] width 424 height 39
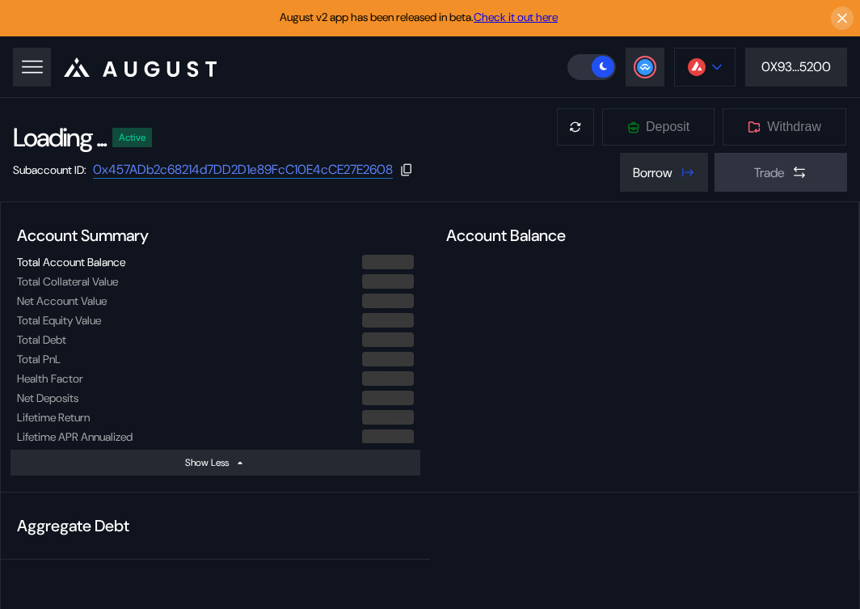
click at [713, 74] on button at bounding box center [704, 67] width 61 height 39
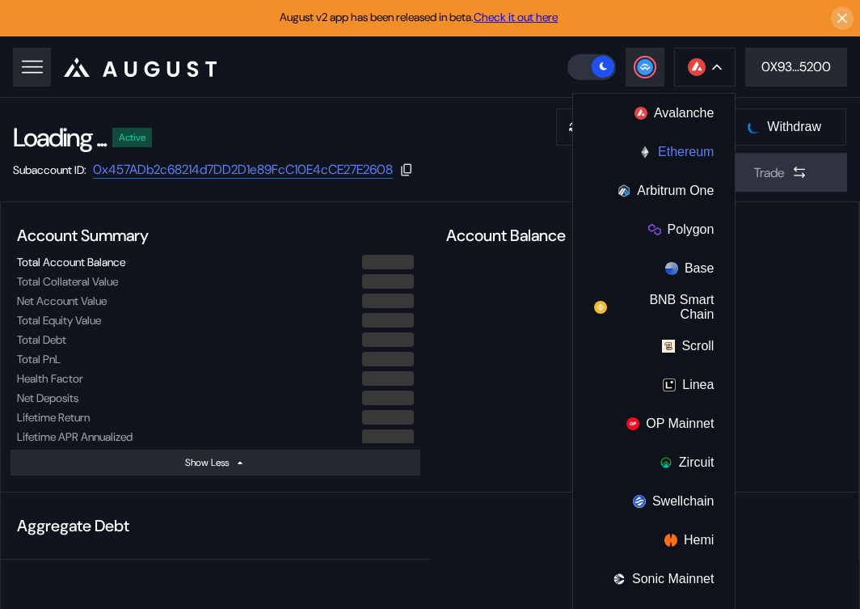
click at [683, 153] on button "Ethereum" at bounding box center [654, 152] width 162 height 39
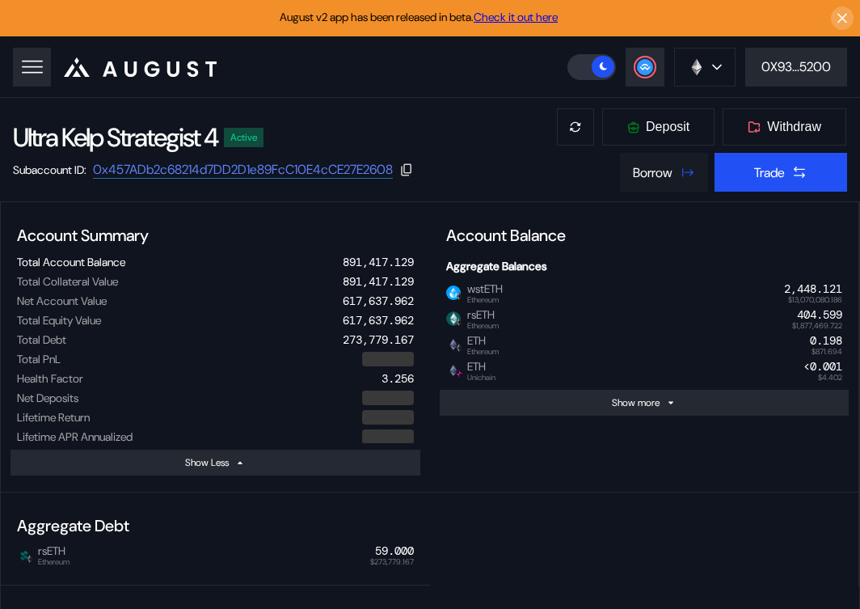
click at [686, 169] on icon at bounding box center [687, 172] width 16 height 16
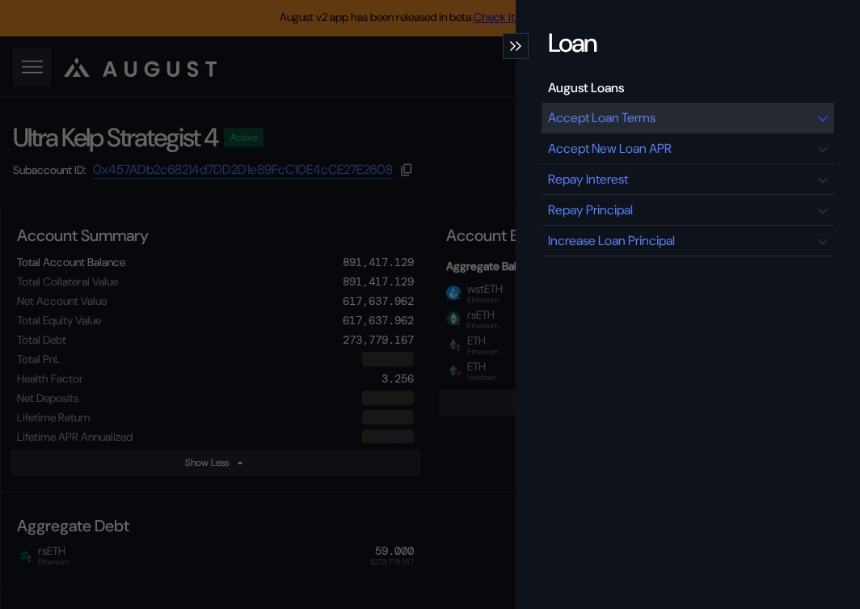
click at [664, 122] on div "Accept Loan Terms" at bounding box center [688, 118] width 293 height 31
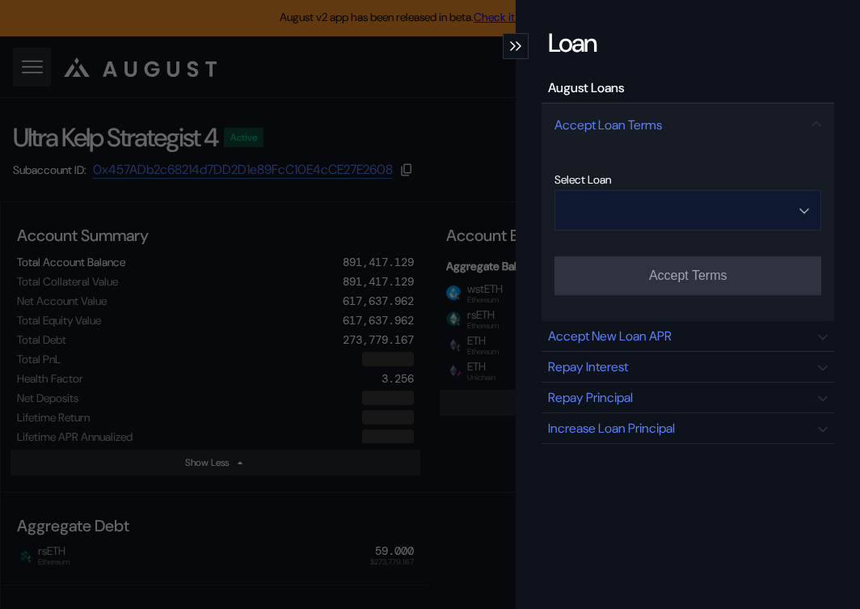
click at [665, 205] on input "Open menu" at bounding box center [679, 210] width 225 height 39
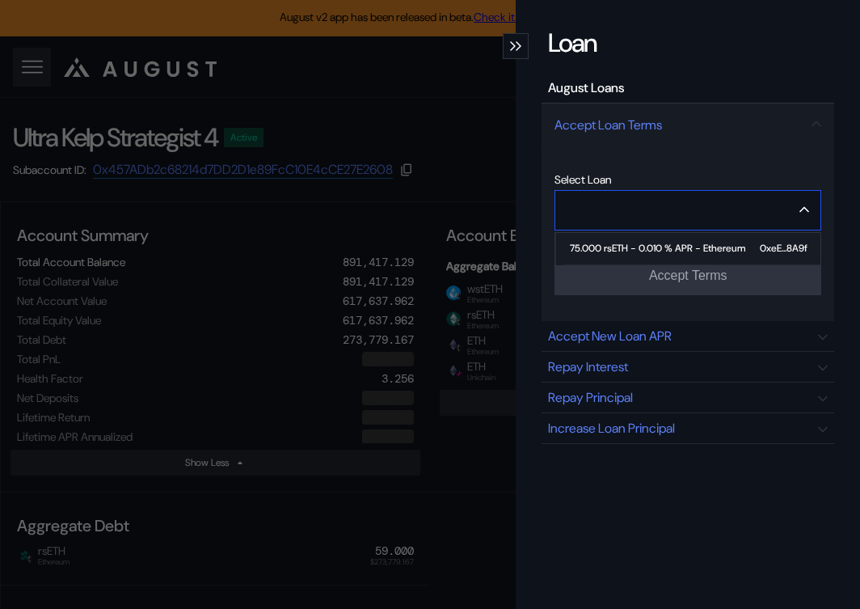
click at [679, 244] on div "75.000 rsETH - 0.010 % APR - Ethereum" at bounding box center [657, 248] width 175 height 11
type input "**********"
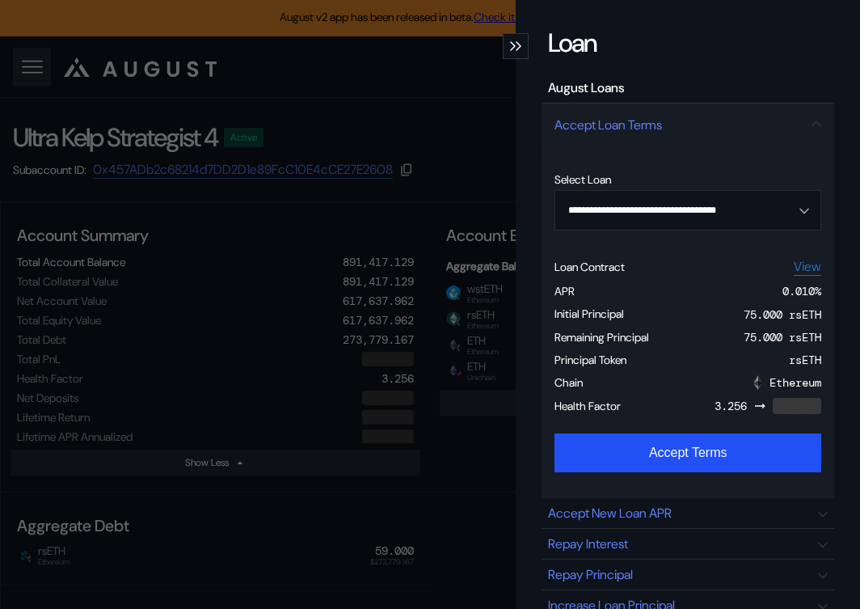
select select "*"
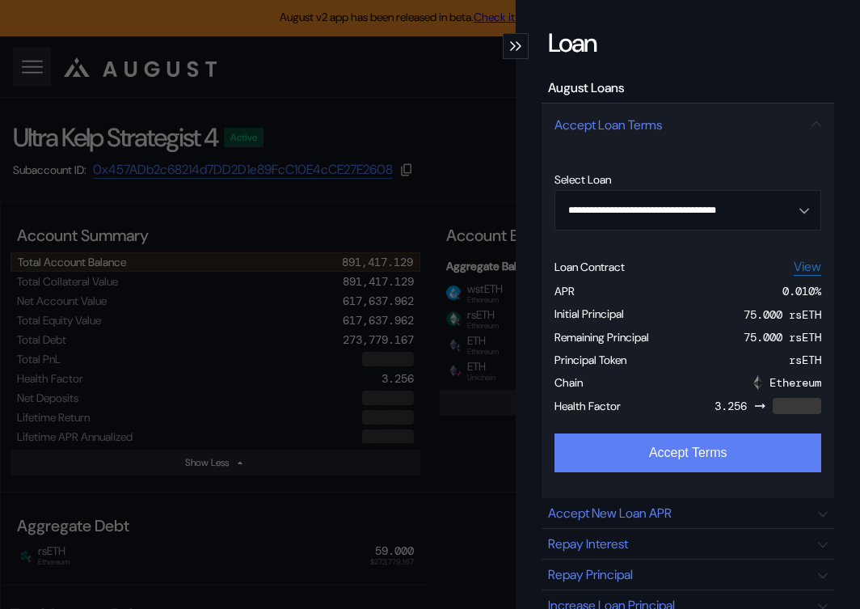
click at [678, 458] on button "Accept Terms" at bounding box center [688, 452] width 267 height 39
